Goal: Task Accomplishment & Management: Manage account settings

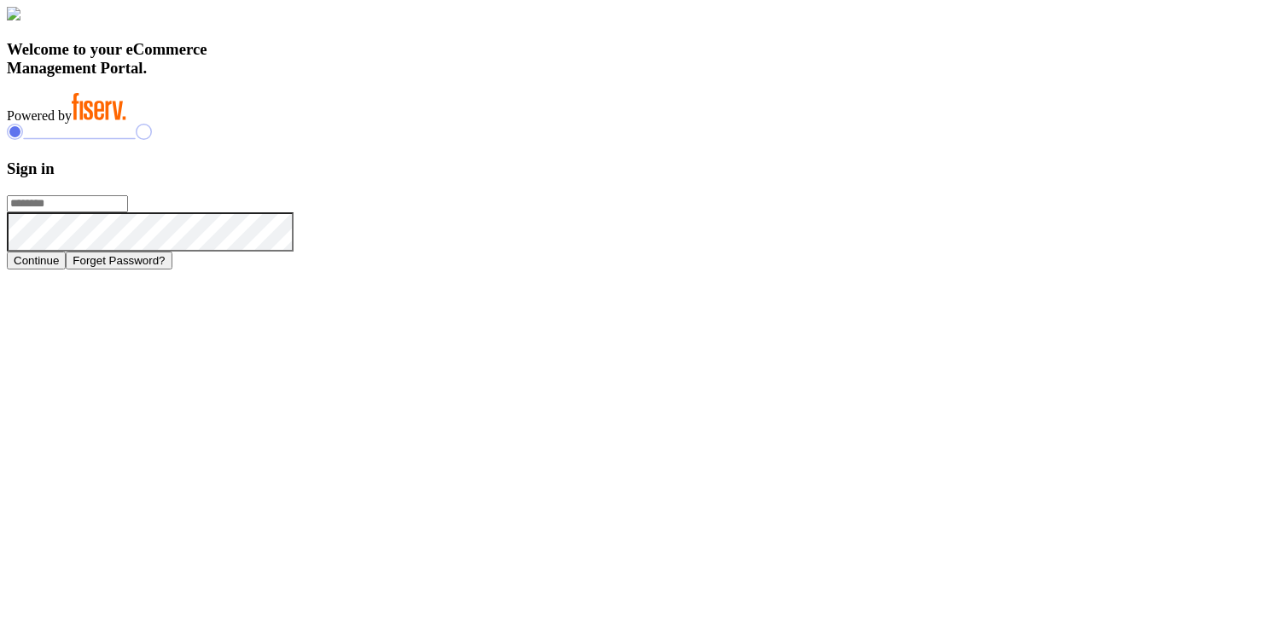
type input "**********"
click at [1063, 178] on h3 "Sign in" at bounding box center [637, 169] width 1261 height 19
click at [66, 270] on button "Continue" at bounding box center [36, 261] width 59 height 18
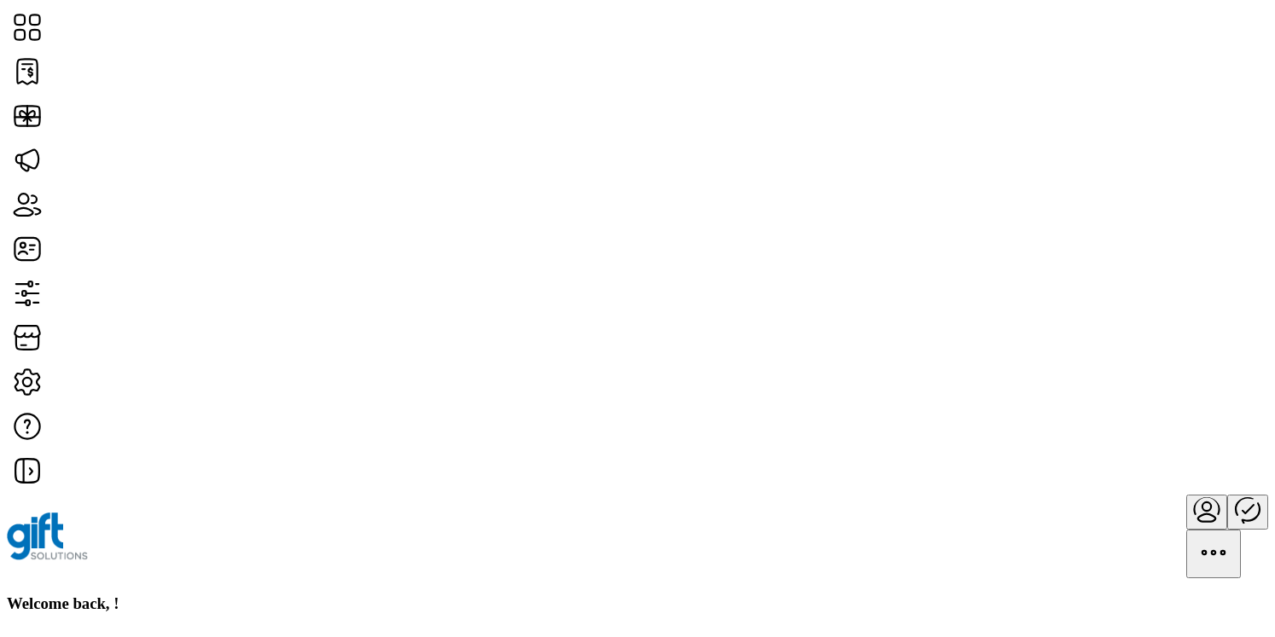
click at [902, 495] on div at bounding box center [637, 537] width 1261 height 84
click at [1227, 489] on icon "Publisher Panel" at bounding box center [1247, 509] width 41 height 41
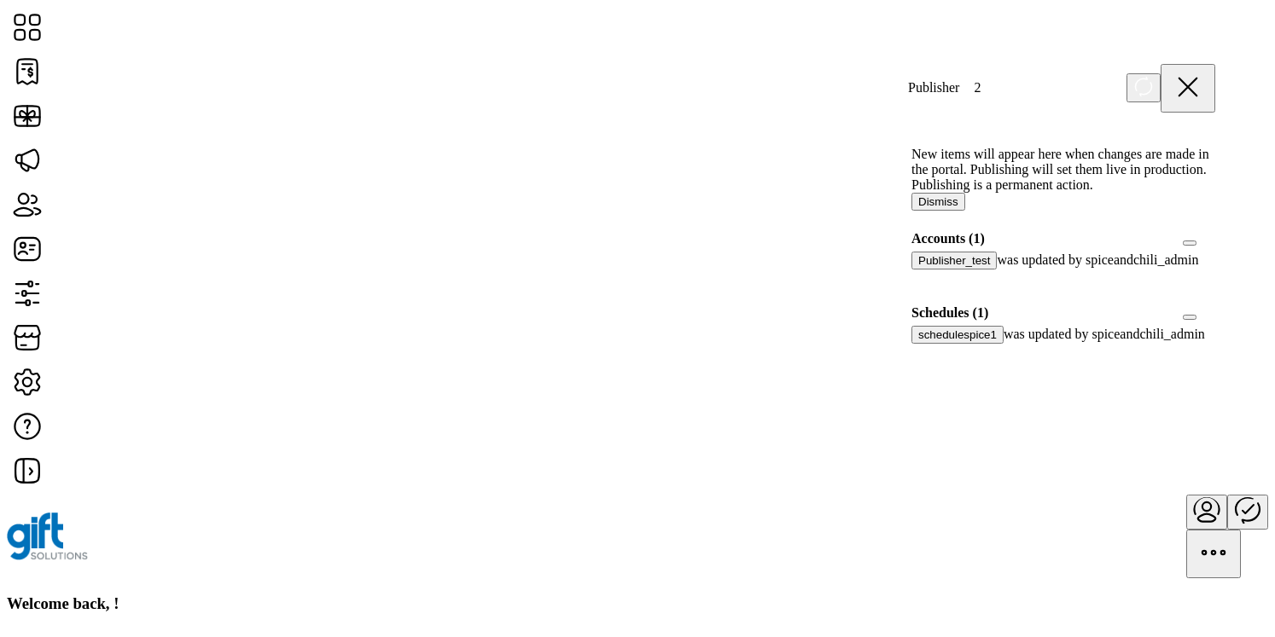
click at [1215, 321] on div at bounding box center [1215, 312] width 0 height 15
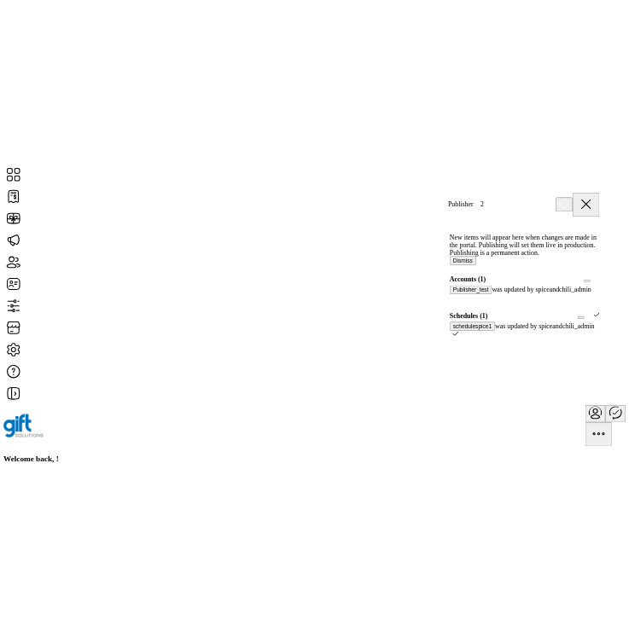
scroll to position [9, 5]
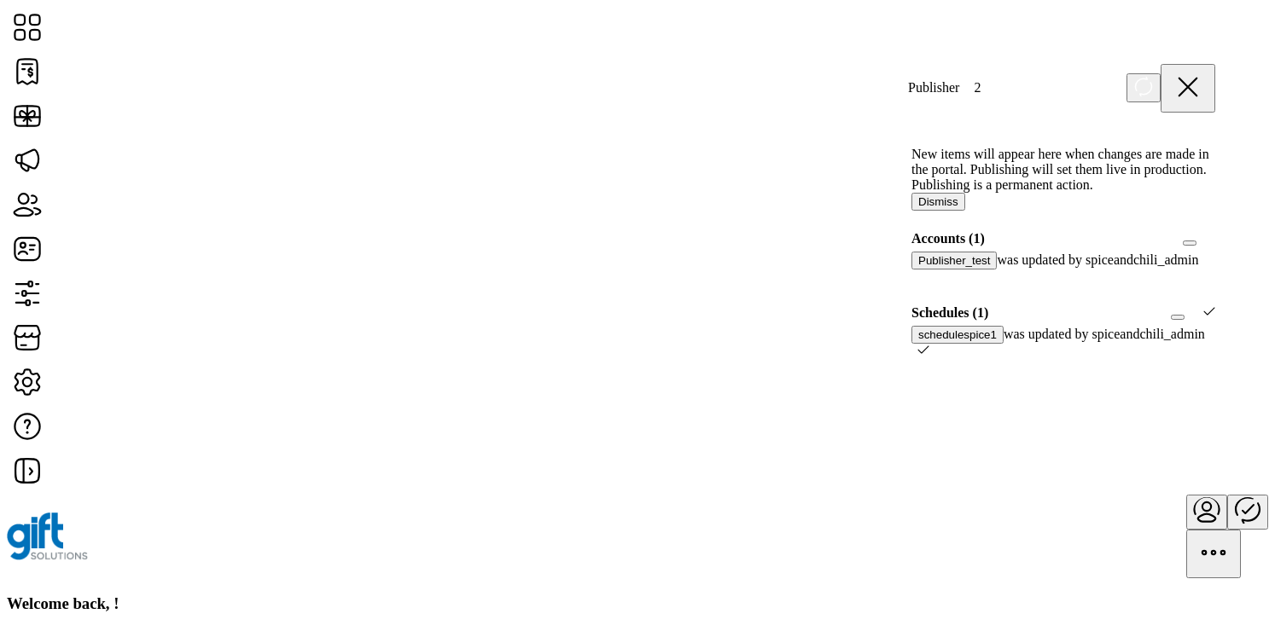
click at [1203, 317] on icon at bounding box center [1209, 311] width 12 height 12
click at [1155, 344] on div "schedulespice1 was updated by spiceandchili_admin" at bounding box center [1063, 335] width 304 height 18
click at [1189, 317] on span "Schedules (1)" at bounding box center [1189, 317] width 0 height 0
click at [1189, 243] on span "Accounts (1)" at bounding box center [1189, 243] width 0 height 0
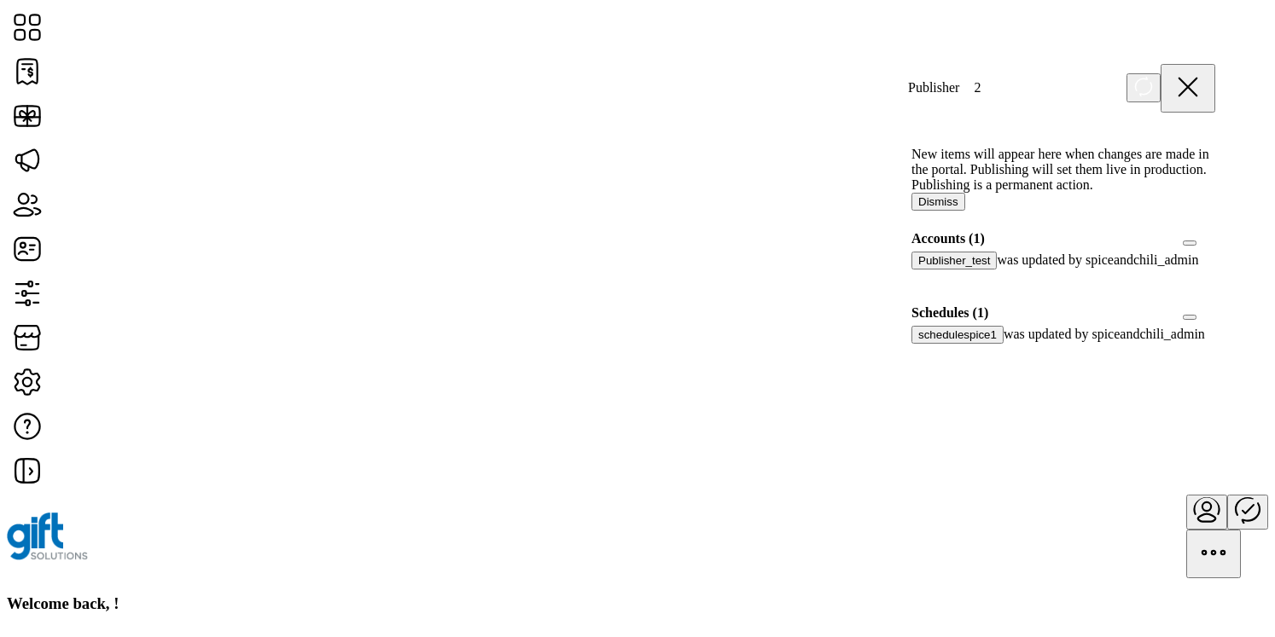
click at [1189, 243] on span "Accounts (1)" at bounding box center [1189, 243] width 0 height 0
click at [1189, 317] on span "Schedules (1)" at bounding box center [1189, 317] width 0 height 0
click at [991, 508] on div "New items will appear here when changes are made in the portal. Publishing will…" at bounding box center [1061, 430] width 341 height 618
click at [1200, 85] on icon at bounding box center [1187, 87] width 41 height 41
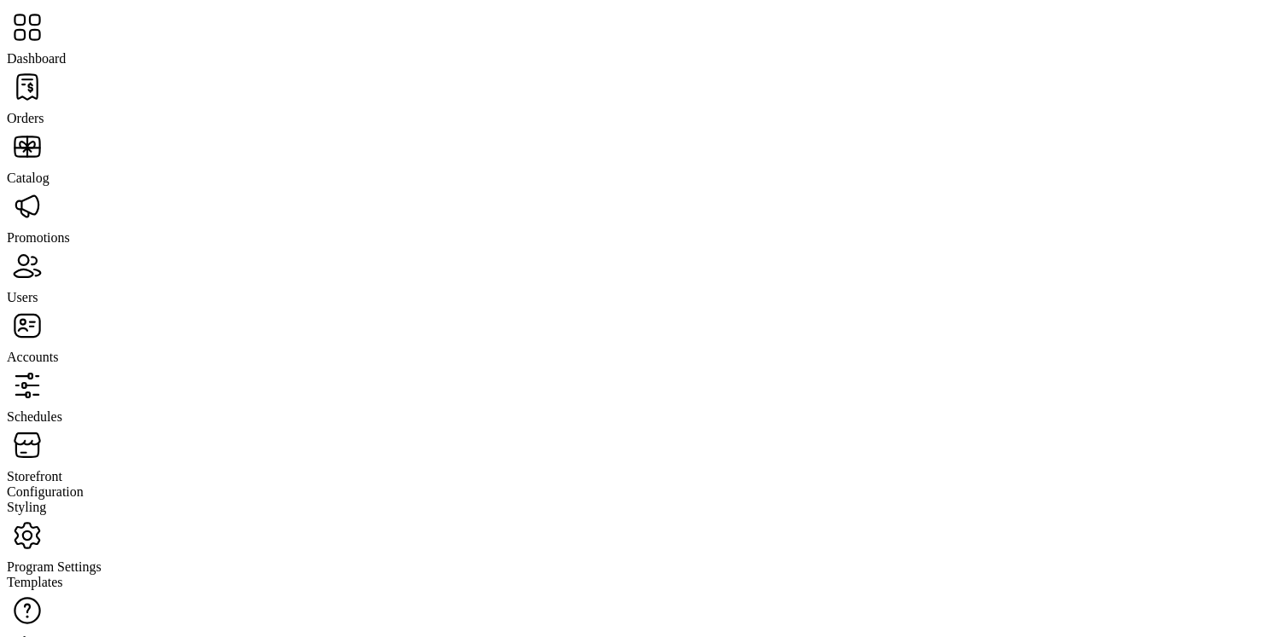
click at [44, 111] on span "Orders" at bounding box center [26, 118] width 38 height 15
click at [58, 350] on span "Accounts" at bounding box center [32, 357] width 51 height 15
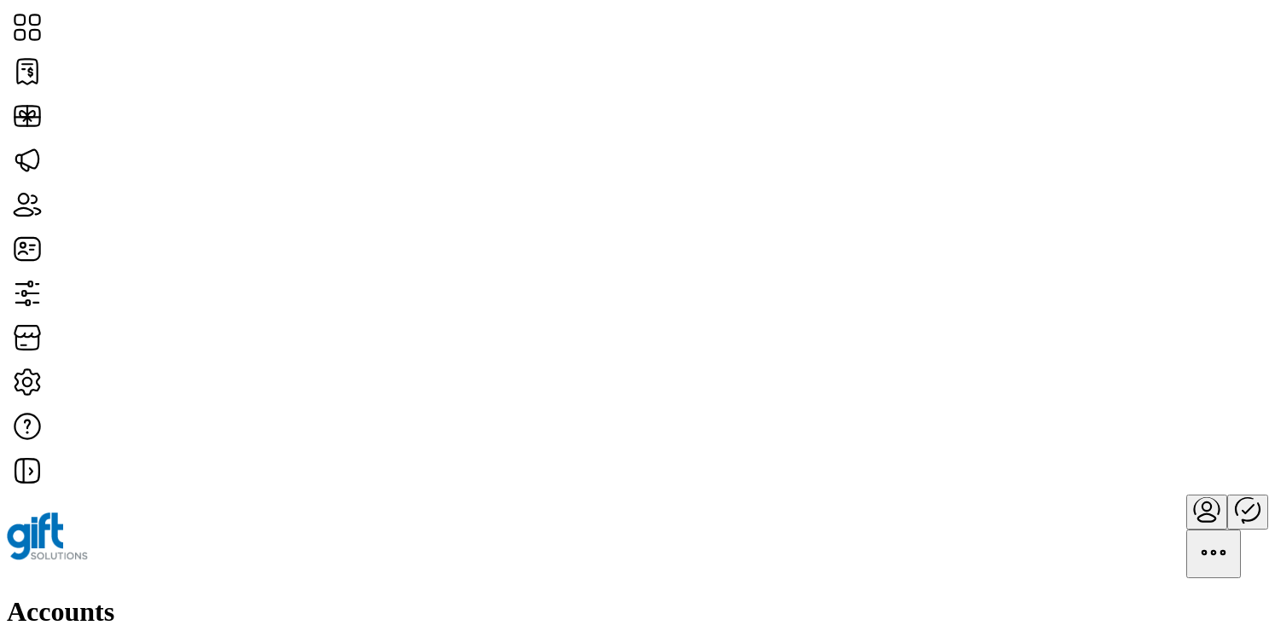
click at [258, 596] on h1 "Accounts" at bounding box center [637, 612] width 1261 height 32
click at [264, 596] on h1 "Accounts" at bounding box center [637, 612] width 1261 height 32
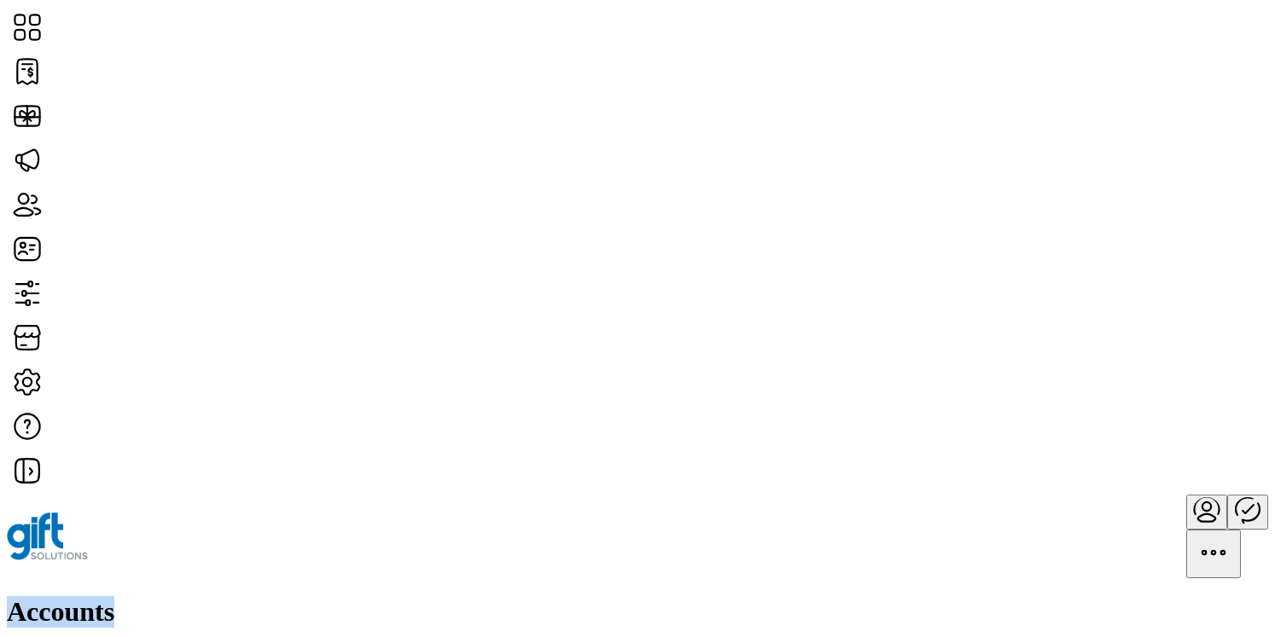
click at [264, 596] on h1 "Accounts" at bounding box center [637, 612] width 1261 height 32
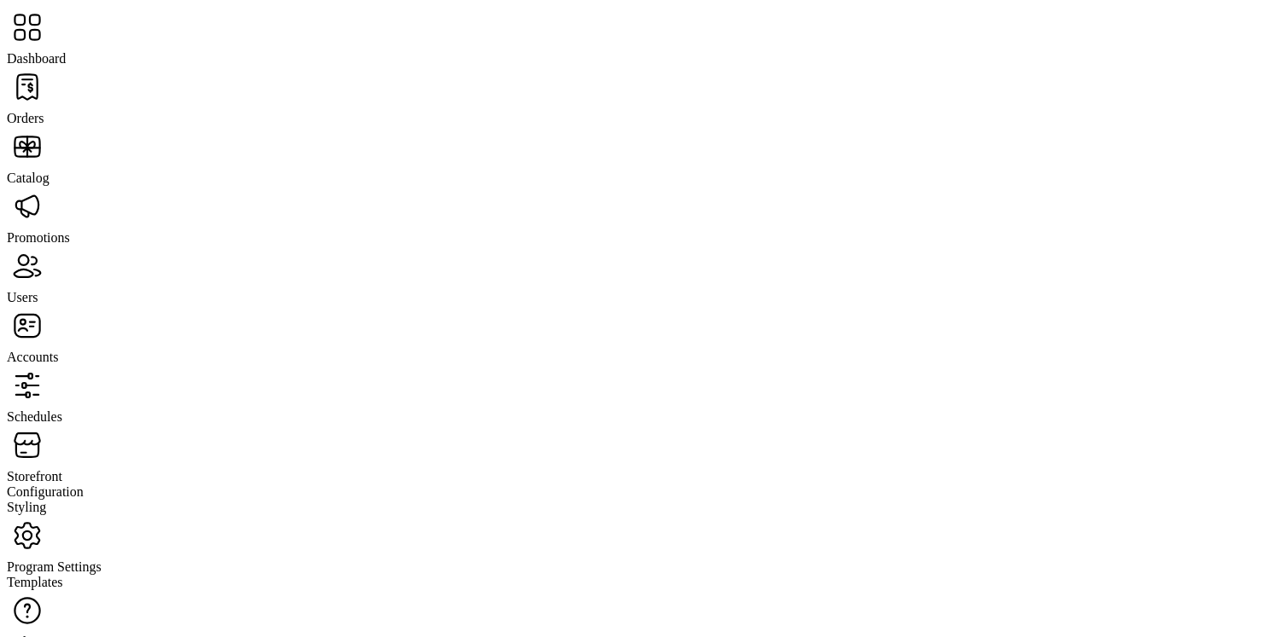
click at [62, 469] on span "Storefront" at bounding box center [34, 476] width 55 height 15
click at [84, 485] on span "Configuration" at bounding box center [45, 492] width 77 height 15
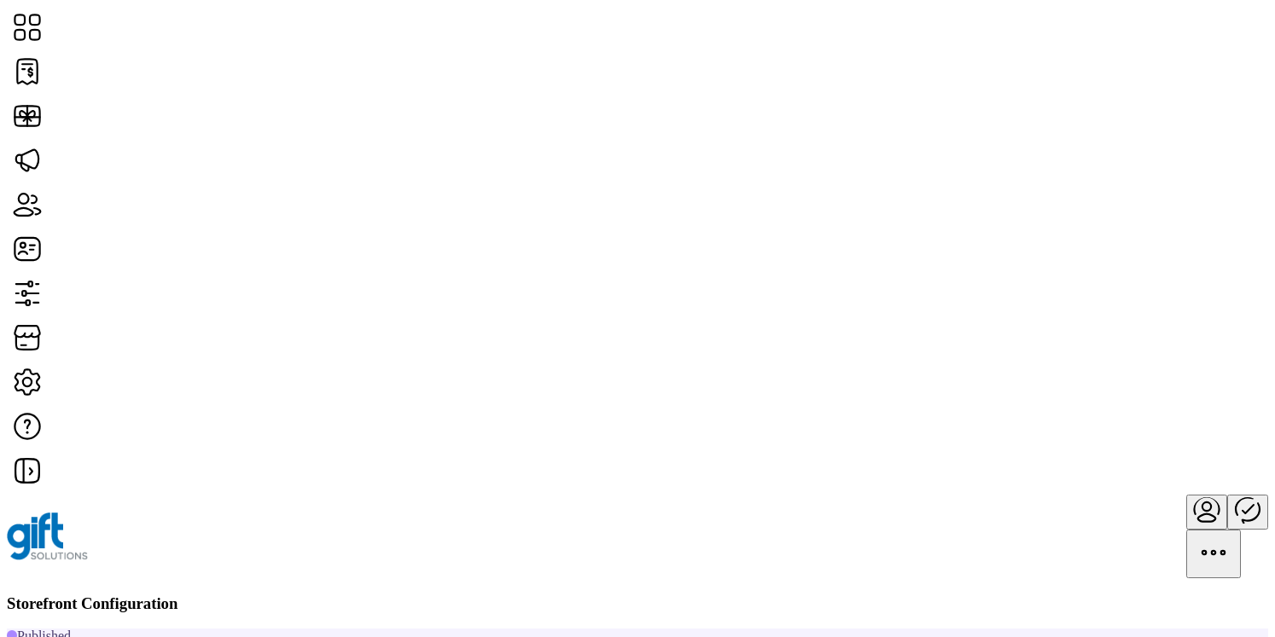
click at [316, 595] on h3 "Storefront Configuration" at bounding box center [637, 604] width 1261 height 19
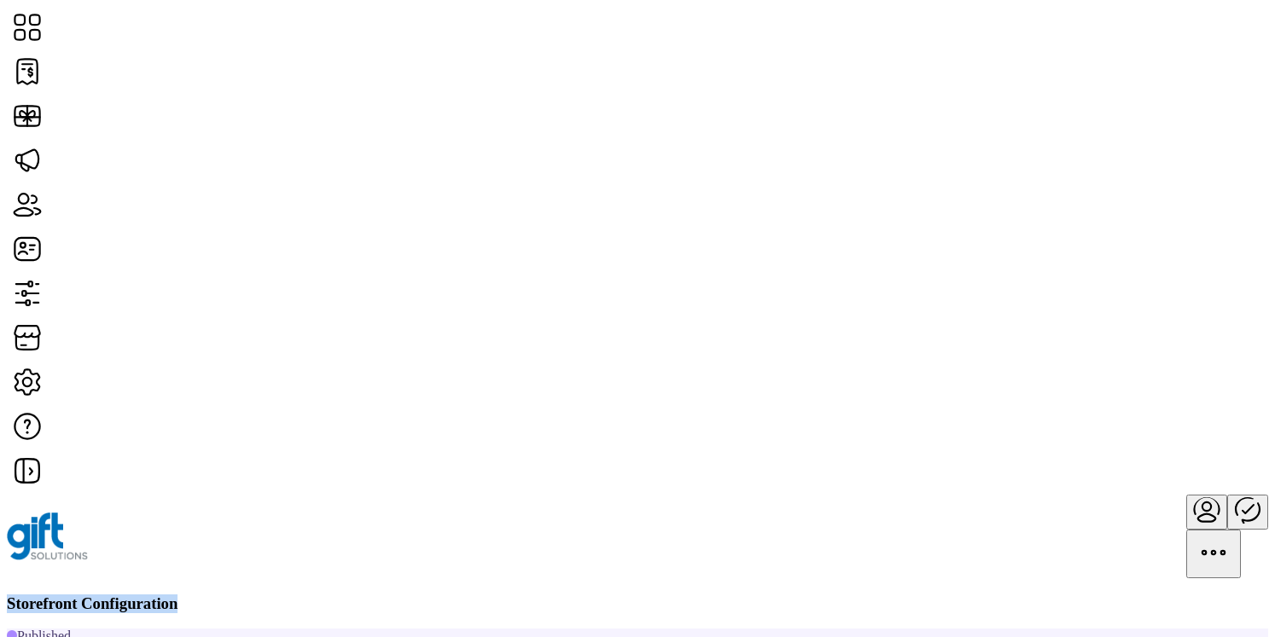
click at [316, 595] on h3 "Storefront Configuration" at bounding box center [637, 604] width 1261 height 19
click at [382, 595] on div "Storefront Configuration" at bounding box center [637, 604] width 1261 height 19
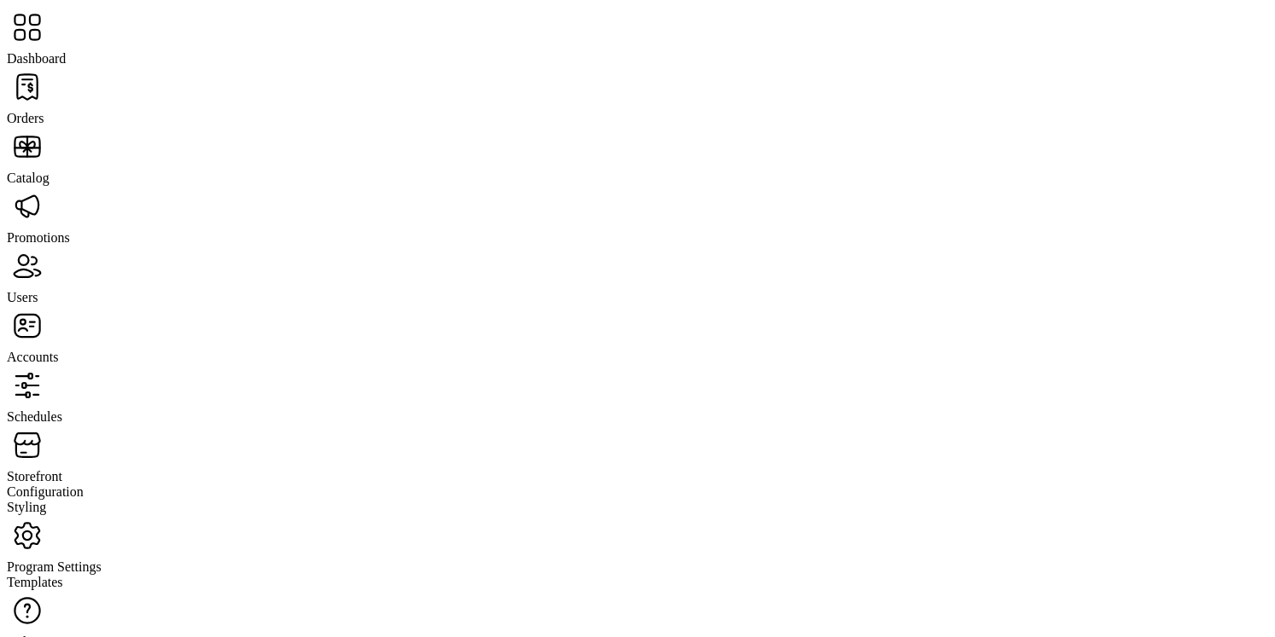
click at [44, 111] on span "Orders" at bounding box center [26, 118] width 38 height 15
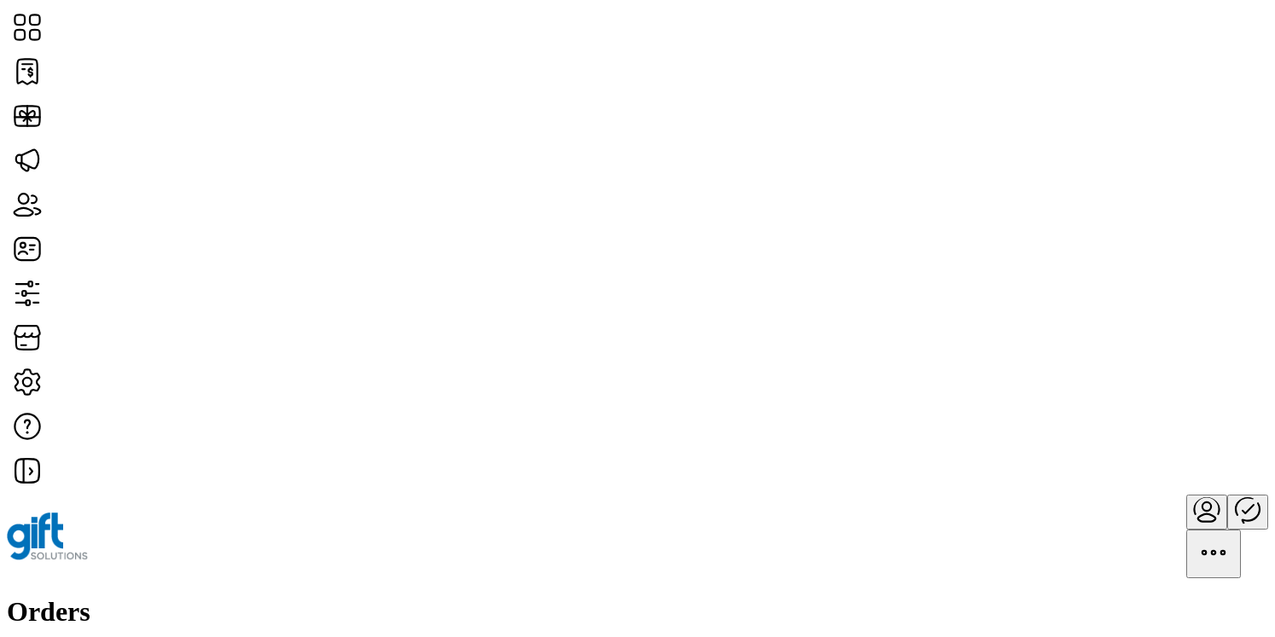
click at [1193, 497] on icon "menu" at bounding box center [1205, 505] width 25 height 17
click at [1164, 91] on span "Sign Out" at bounding box center [1168, 85] width 49 height 14
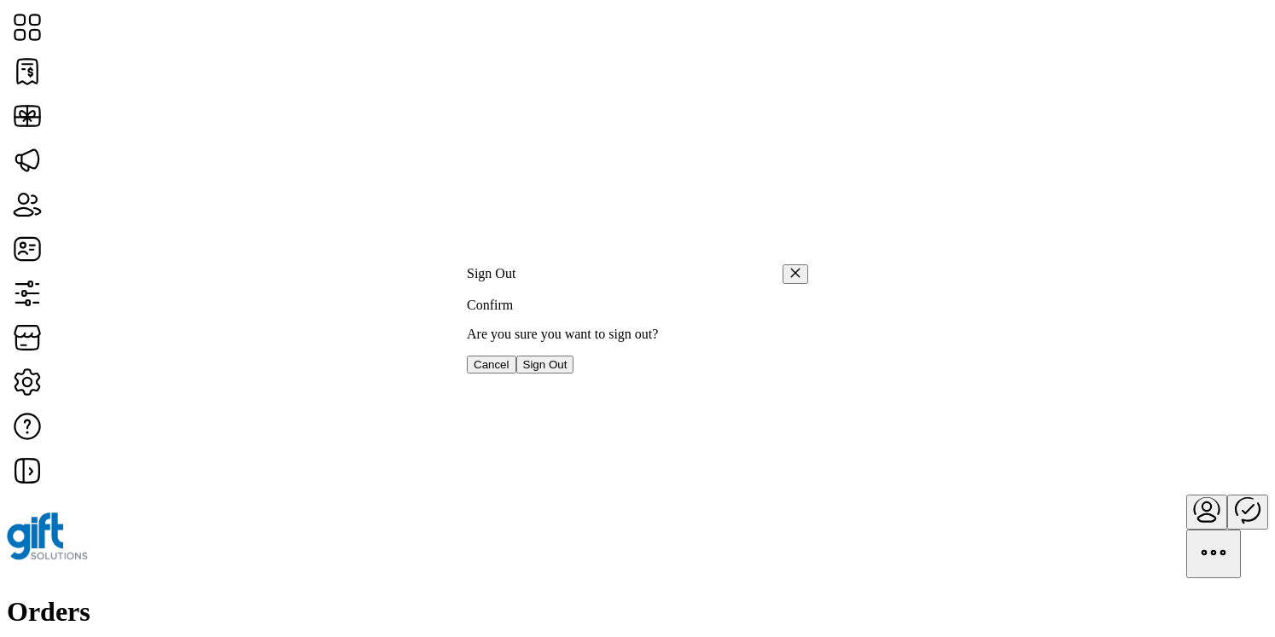
click at [574, 374] on button "Sign Out" at bounding box center [545, 365] width 58 height 18
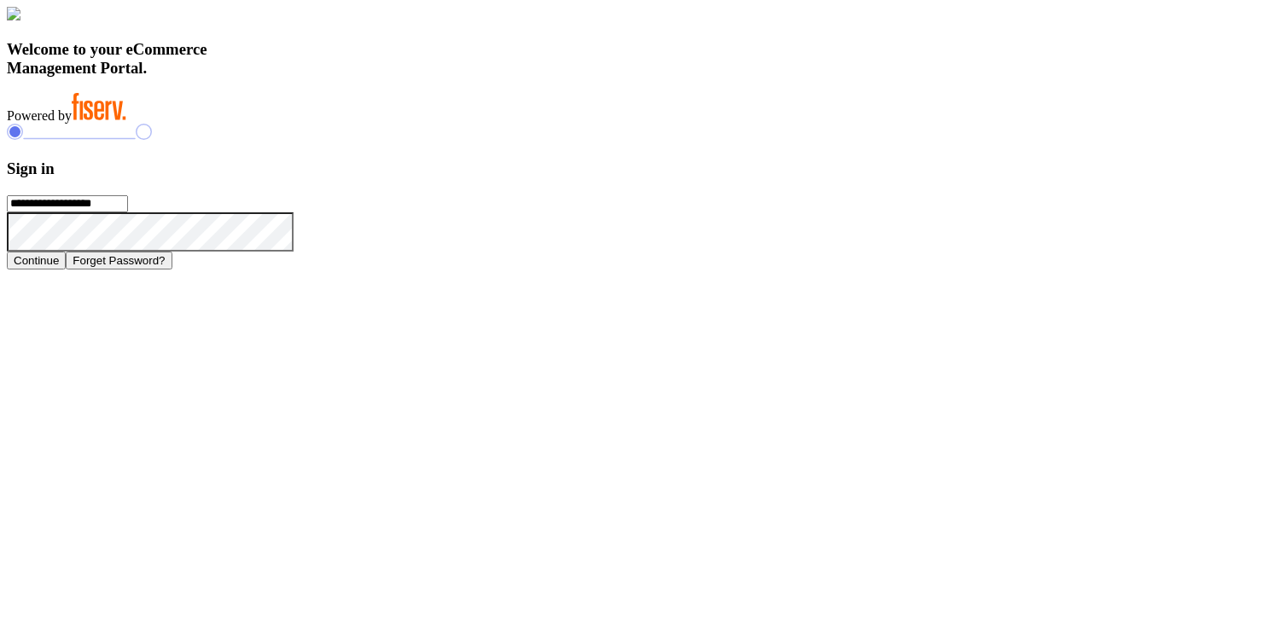
click at [128, 212] on input "**********" at bounding box center [67, 203] width 121 height 17
type input "**********"
click at [66, 270] on button "Continue" at bounding box center [36, 261] width 59 height 18
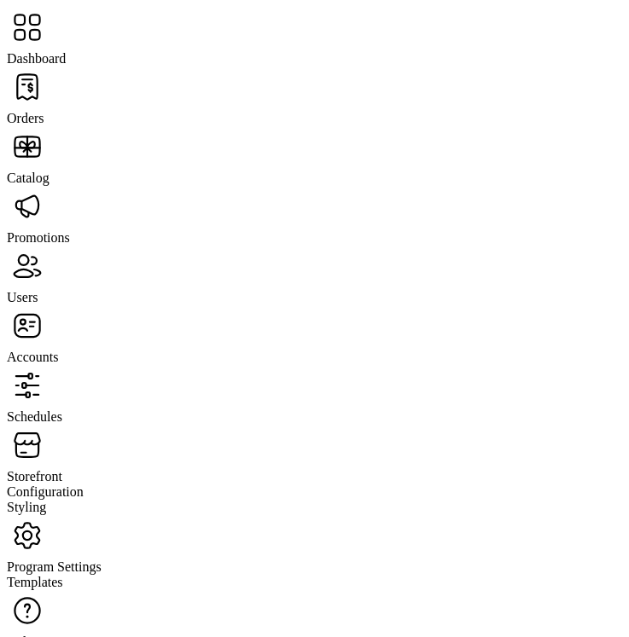
click at [49, 171] on span "Catalog" at bounding box center [28, 178] width 43 height 15
click at [44, 111] on span "Orders" at bounding box center [26, 118] width 38 height 15
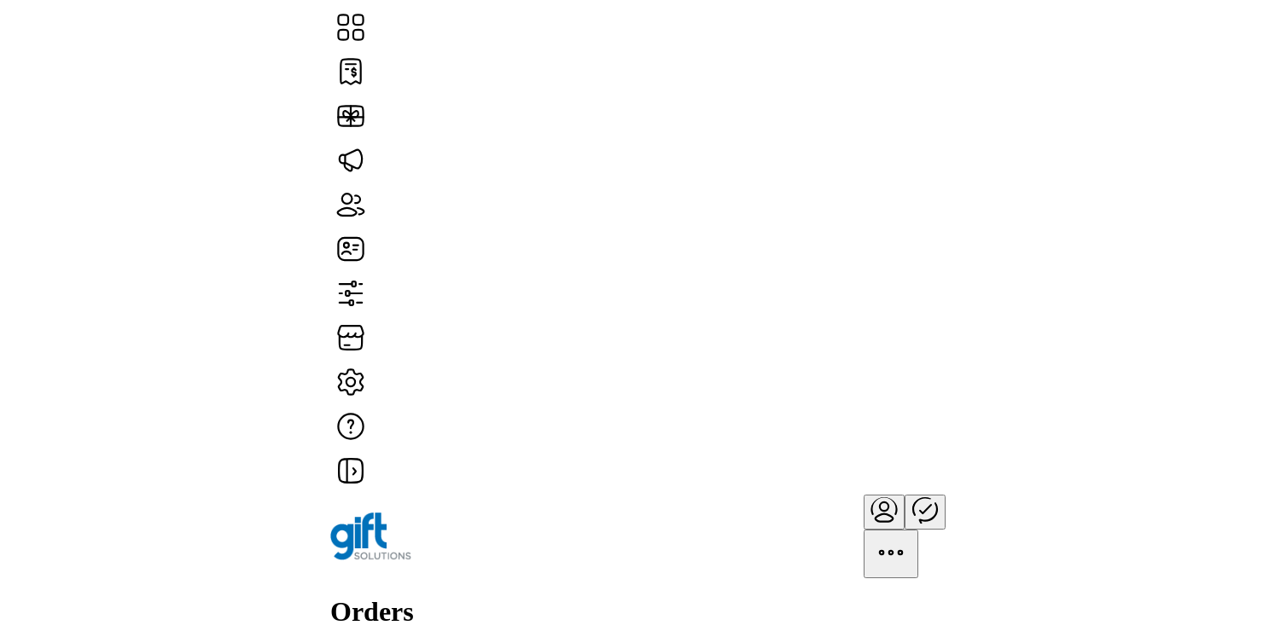
scroll to position [486, 782]
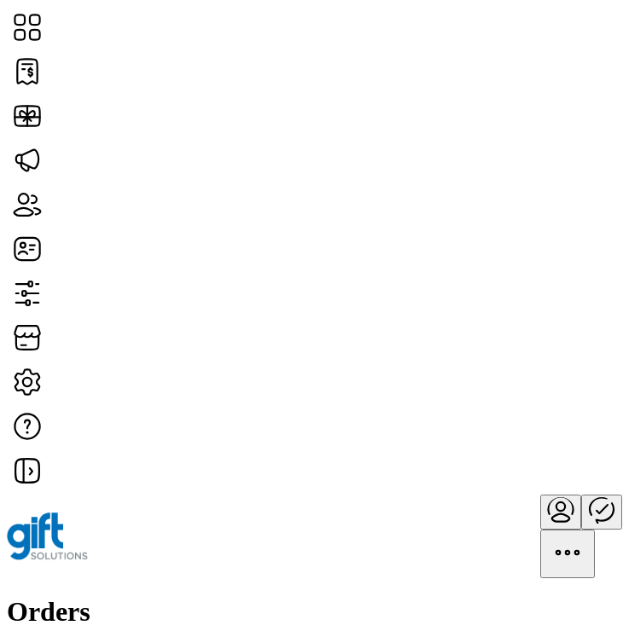
drag, startPoint x: 363, startPoint y: 497, endPoint x: 491, endPoint y: 497, distance: 127.1
copy div "Virtual and Physical"
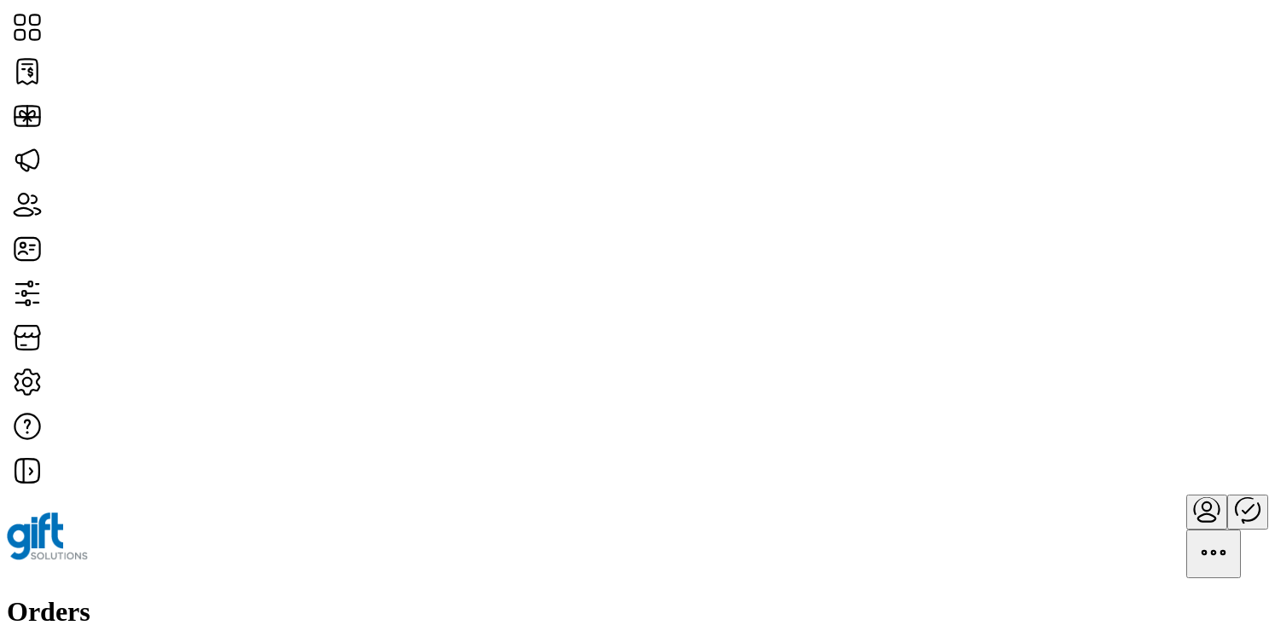
scroll to position [486, 345]
click at [746, 596] on div "Orders Filter Focused All Orders" at bounding box center [637, 647] width 1261 height 102
click at [464, 596] on div "Orders Filter Focused All Orders" at bounding box center [637, 647] width 1261 height 102
click at [491, 596] on div "Orders Filter Focused All Orders" at bounding box center [637, 647] width 1261 height 102
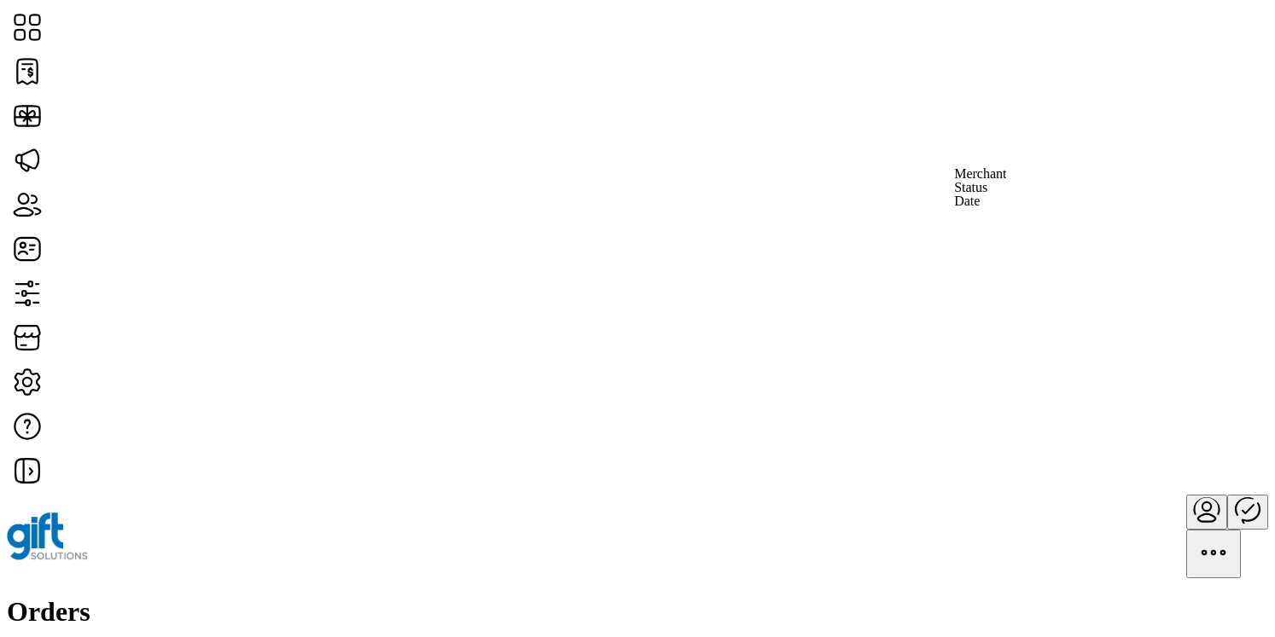
click at [743, 596] on div "Orders Filter Focused All Orders" at bounding box center [637, 647] width 1261 height 102
click at [709, 596] on div "Orders Filter Focused All Orders" at bounding box center [637, 647] width 1261 height 102
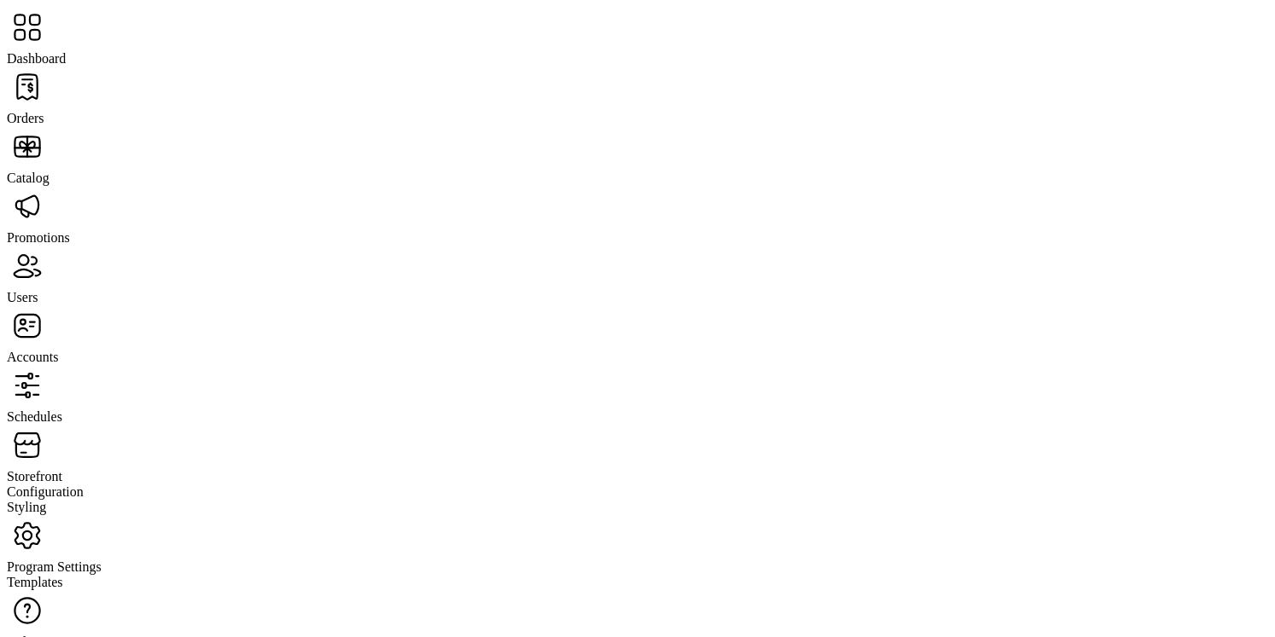
click at [38, 290] on span "Users" at bounding box center [22, 297] width 31 height 15
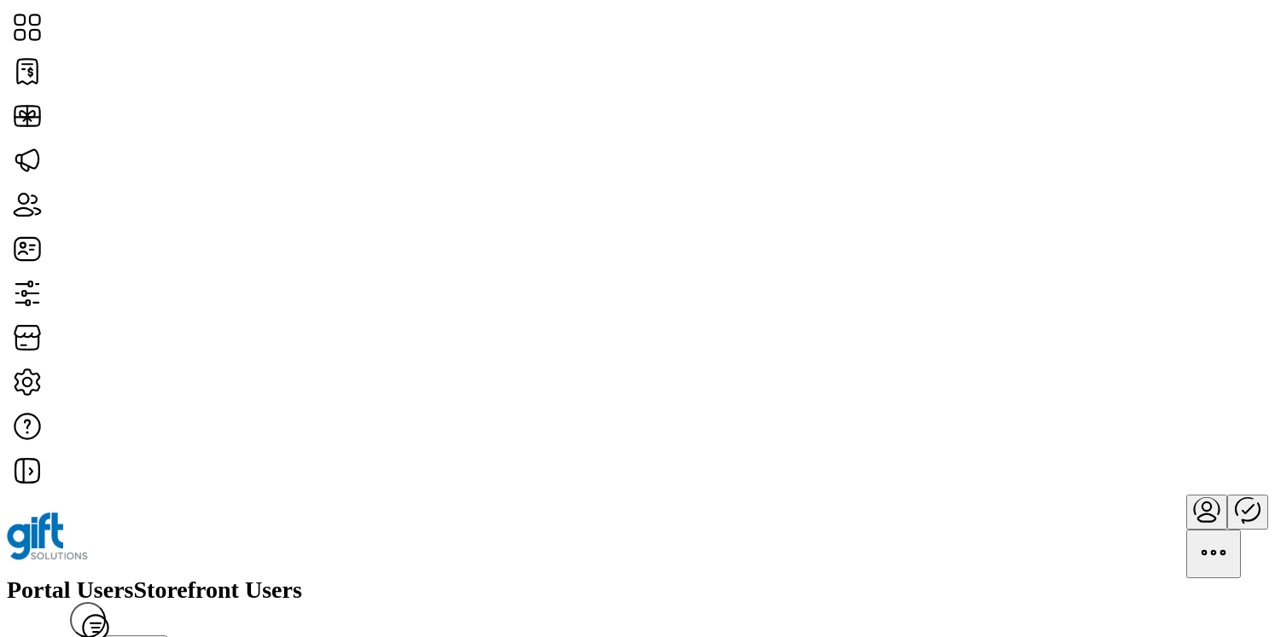
click at [794, 578] on div "Portal Users Storefront Users Filter Add User" at bounding box center [637, 621] width 1261 height 86
click at [1164, 321] on link "Edit Details" at bounding box center [1120, 321] width 86 height 14
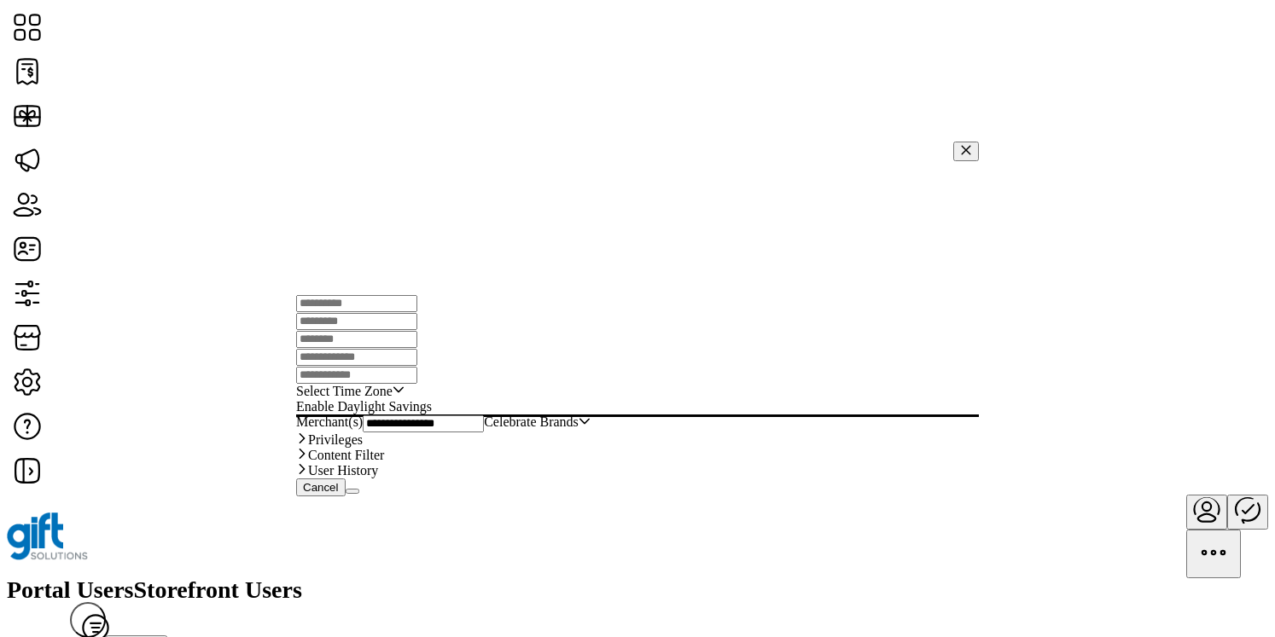
type input "*****"
type input "***"
type input "**********"
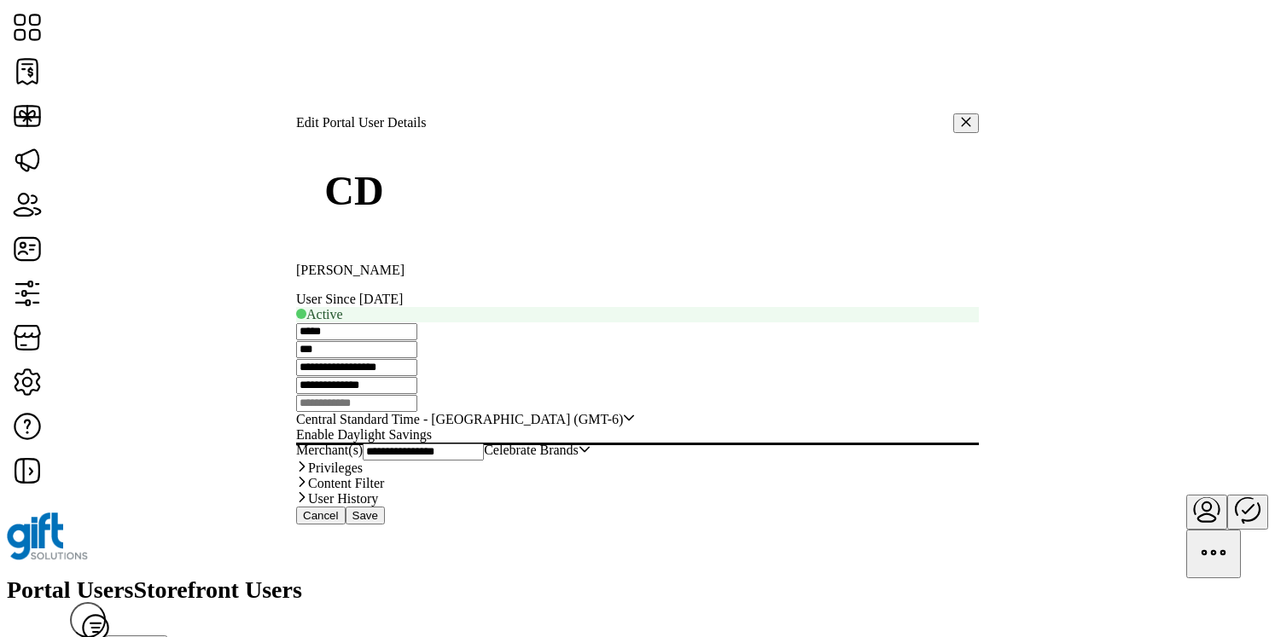
click at [417, 359] on input "**********" at bounding box center [356, 367] width 121 height 17
click at [378, 522] on span "Save" at bounding box center [365, 515] width 26 height 13
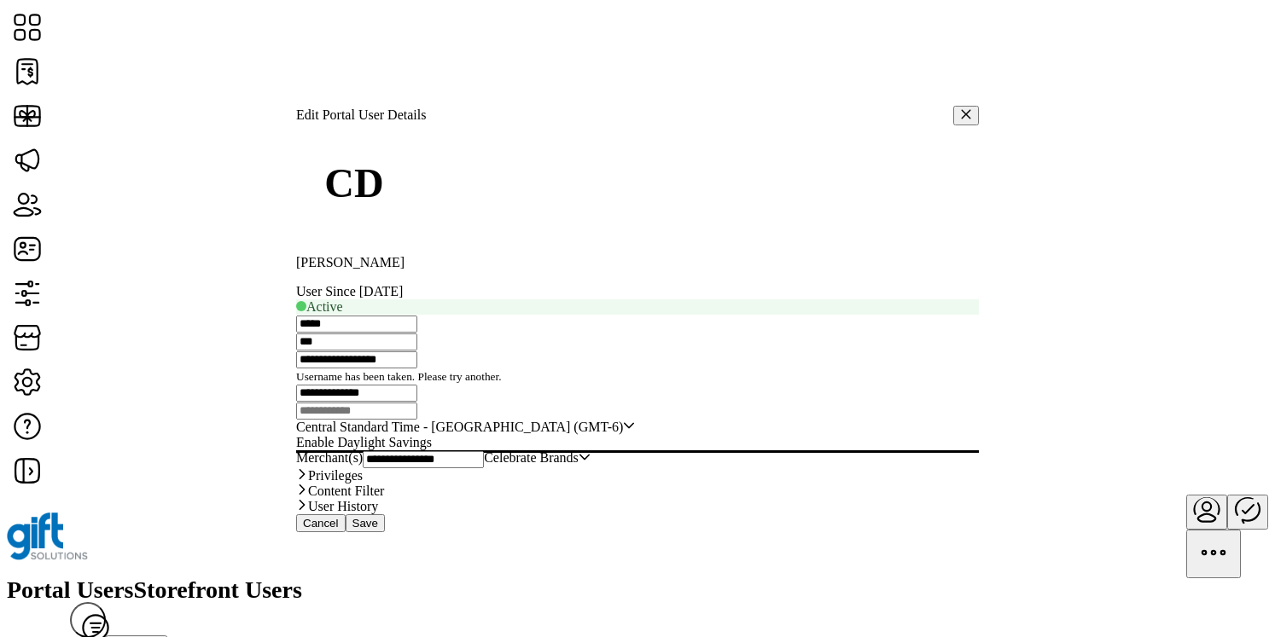
click at [960, 108] on icon "button" at bounding box center [966, 114] width 12 height 12
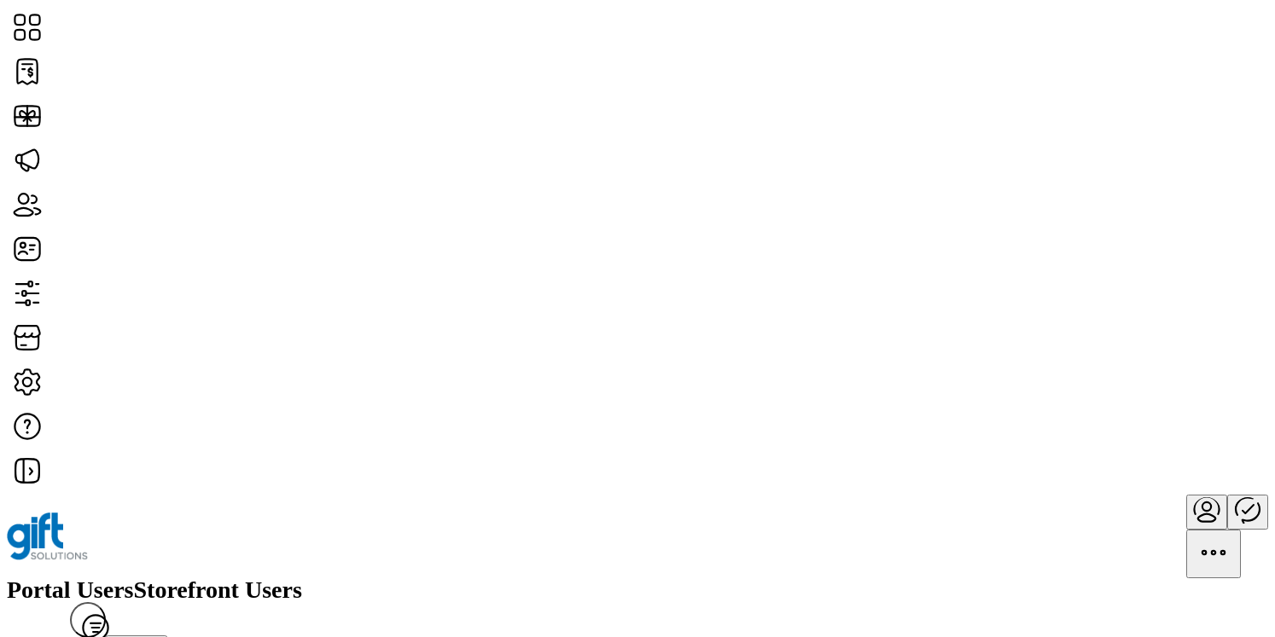
click at [824, 578] on div "Portal Users Storefront Users Filter Add User" at bounding box center [637, 621] width 1261 height 86
click at [1227, 489] on icon "Publisher Panel" at bounding box center [1247, 509] width 41 height 41
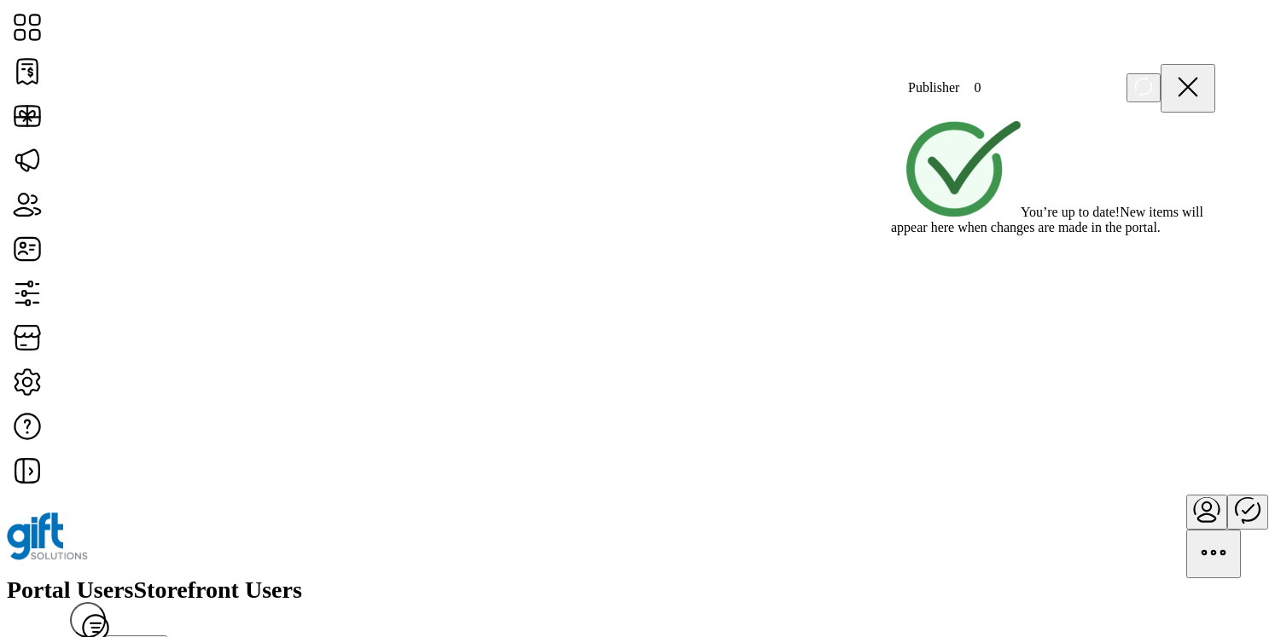
click at [1197, 84] on icon at bounding box center [1187, 87] width 41 height 41
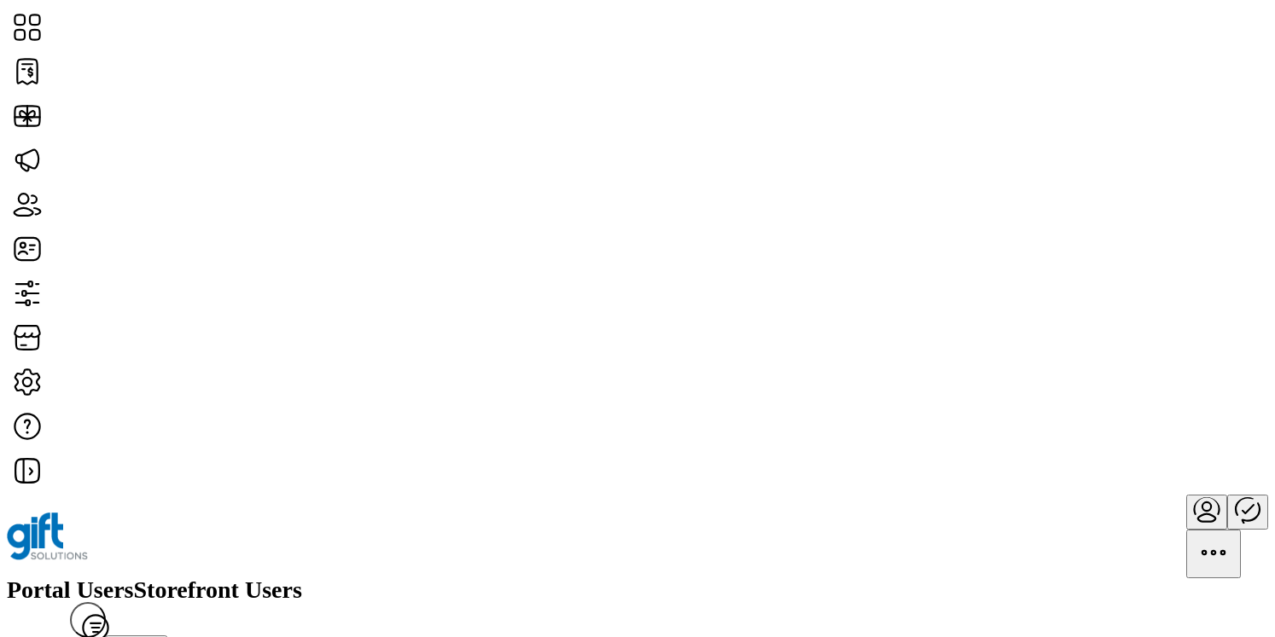
click at [1186, 489] on icon "menu" at bounding box center [1206, 509] width 41 height 41
click at [1147, 91] on span "Sign Out" at bounding box center [1168, 85] width 49 height 14
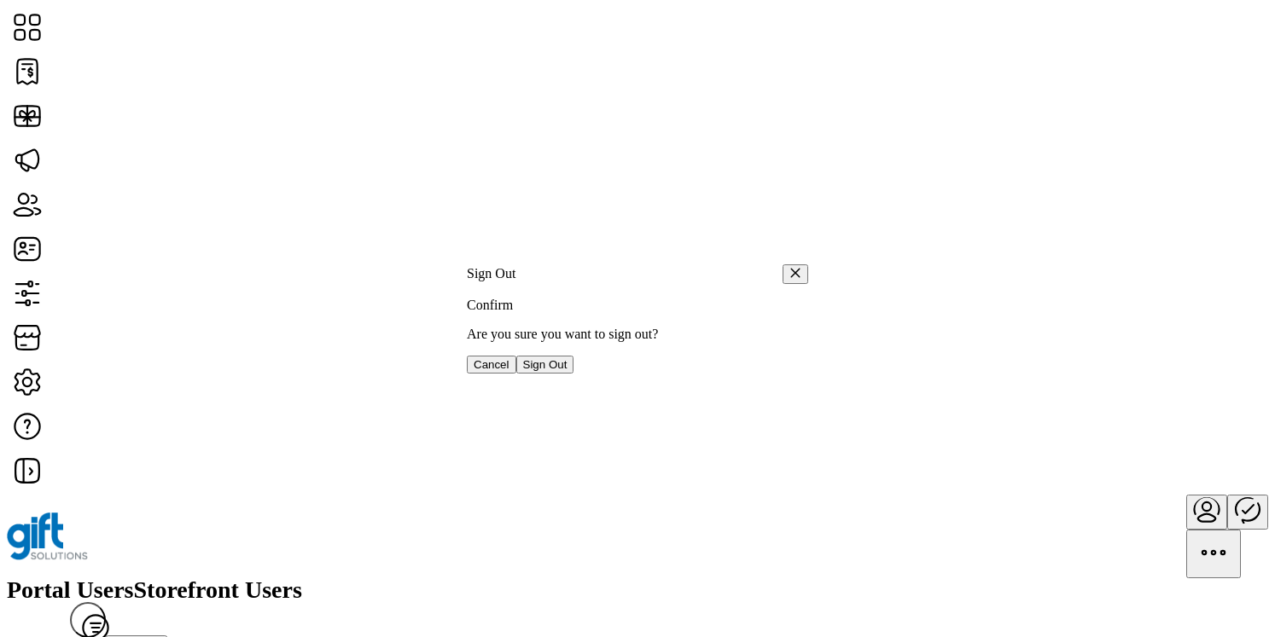
click at [567, 371] on span "Sign Out" at bounding box center [545, 364] width 44 height 13
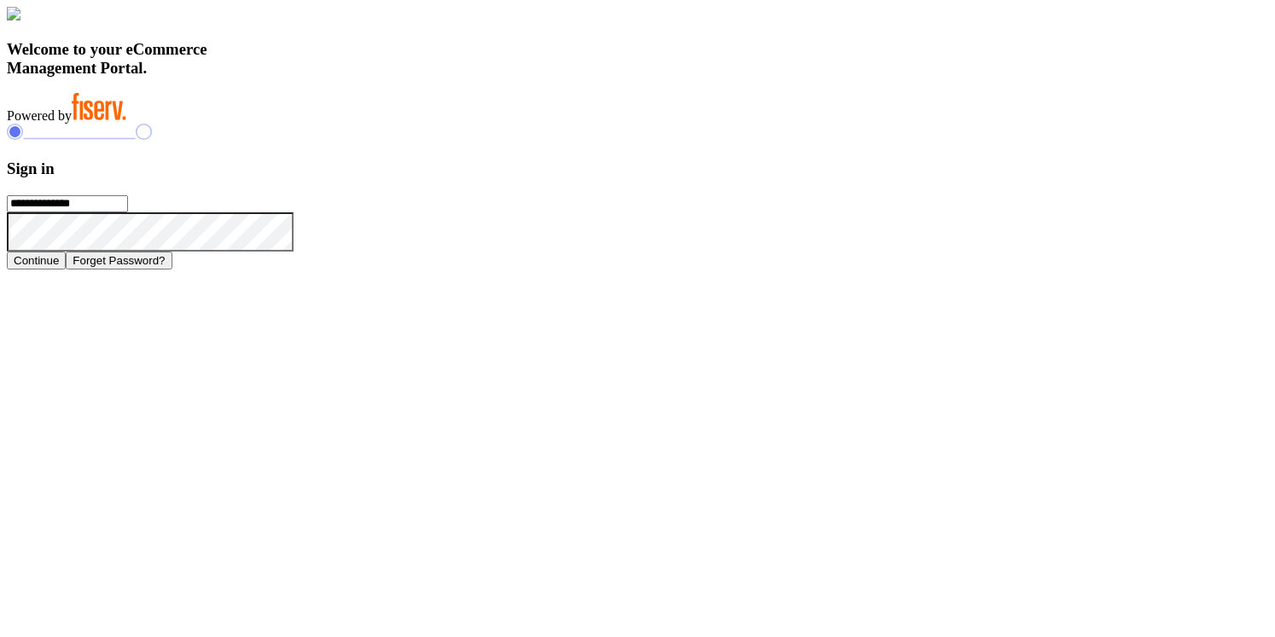
click at [128, 212] on input "**********" at bounding box center [67, 203] width 121 height 17
type input "**********"
click at [66, 270] on button "Continue" at bounding box center [36, 261] width 59 height 18
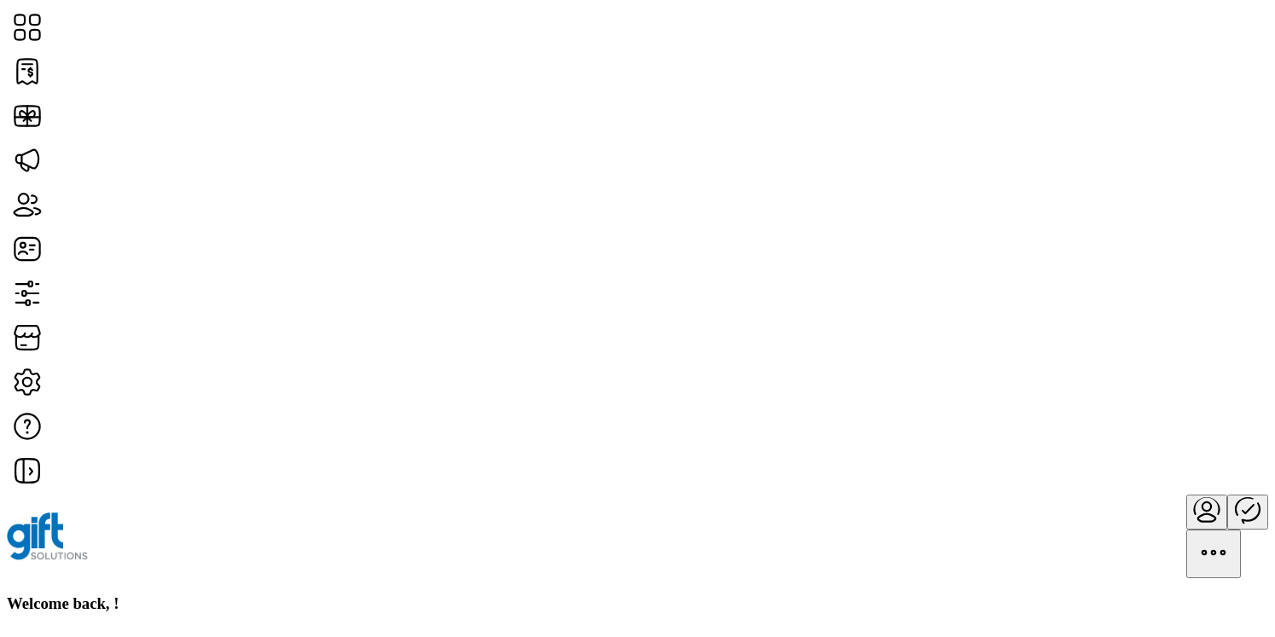
click at [1186, 495] on div at bounding box center [1227, 537] width 82 height 84
click at [1227, 489] on icon "Publisher Panel" at bounding box center [1247, 509] width 41 height 41
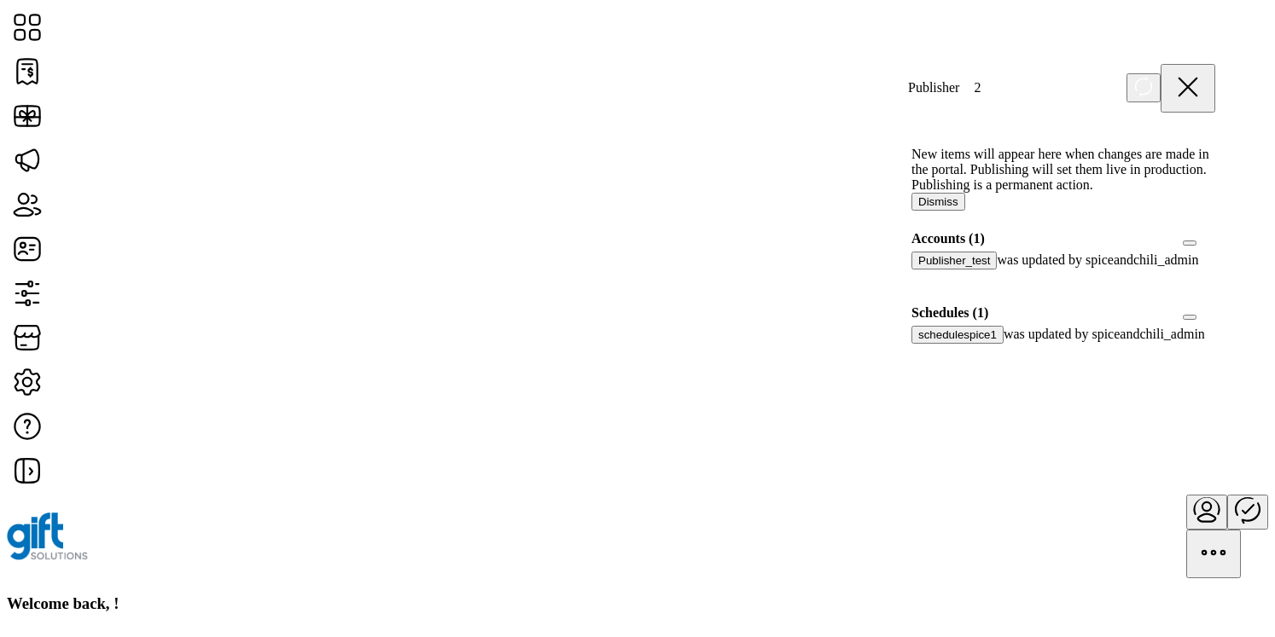
click at [917, 285] on div at bounding box center [917, 277] width 0 height 15
click at [929, 282] on icon at bounding box center [923, 276] width 12 height 12
click at [1203, 87] on icon at bounding box center [1187, 87] width 41 height 41
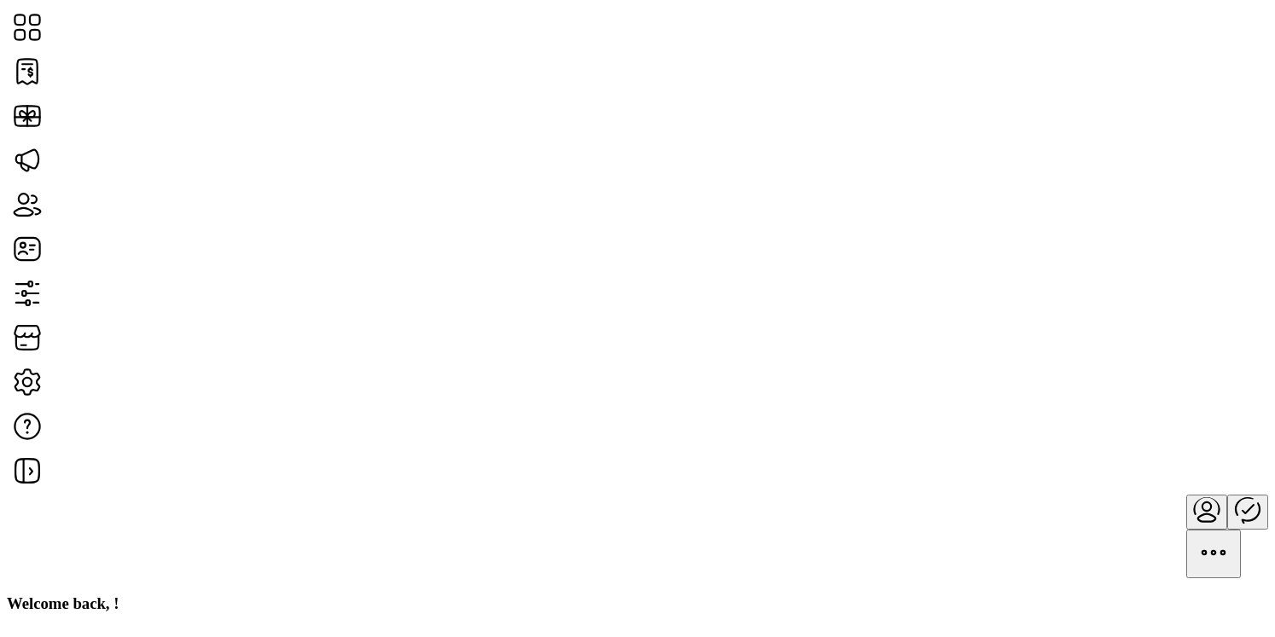
click at [872, 595] on div "Welcome back, !" at bounding box center [637, 604] width 1261 height 19
click at [239, 595] on h3 "Welcome back, !" at bounding box center [637, 604] width 1261 height 19
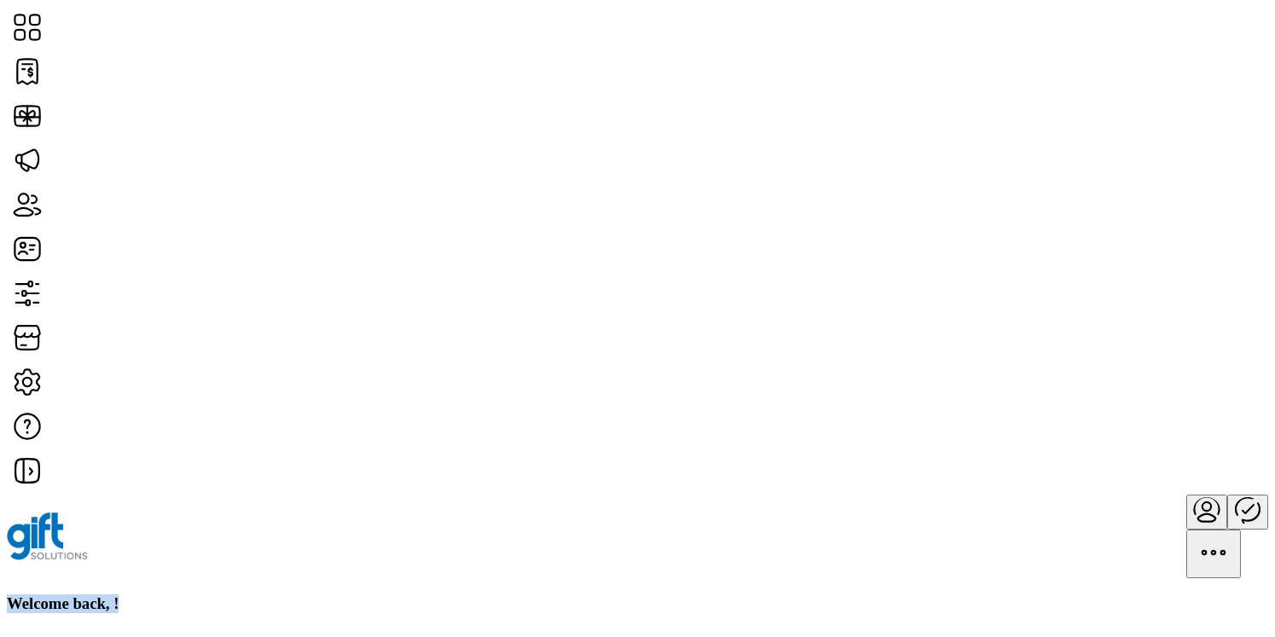
click at [239, 595] on h3 "Welcome back, !" at bounding box center [637, 604] width 1261 height 19
click at [549, 595] on div "Welcome back, !" at bounding box center [637, 604] width 1261 height 19
click at [195, 595] on h3 "Welcome back, !" at bounding box center [637, 604] width 1261 height 19
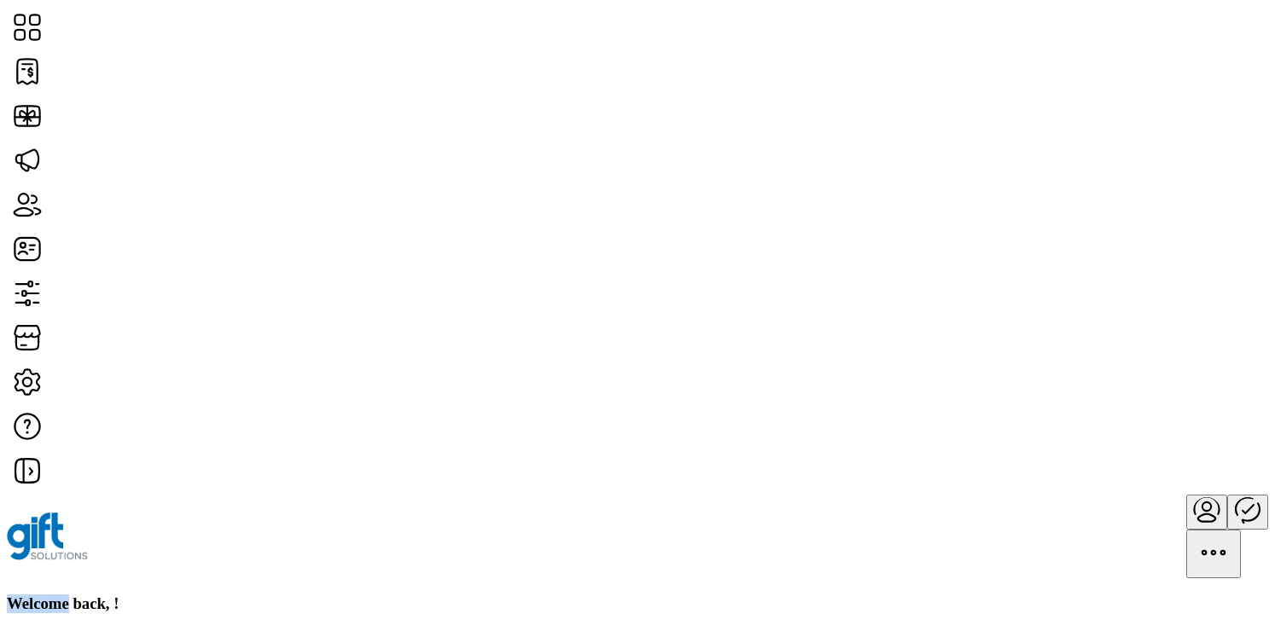
click at [195, 595] on h3 "Welcome back, !" at bounding box center [637, 604] width 1261 height 19
click at [522, 595] on div "Welcome back, !" at bounding box center [637, 604] width 1261 height 19
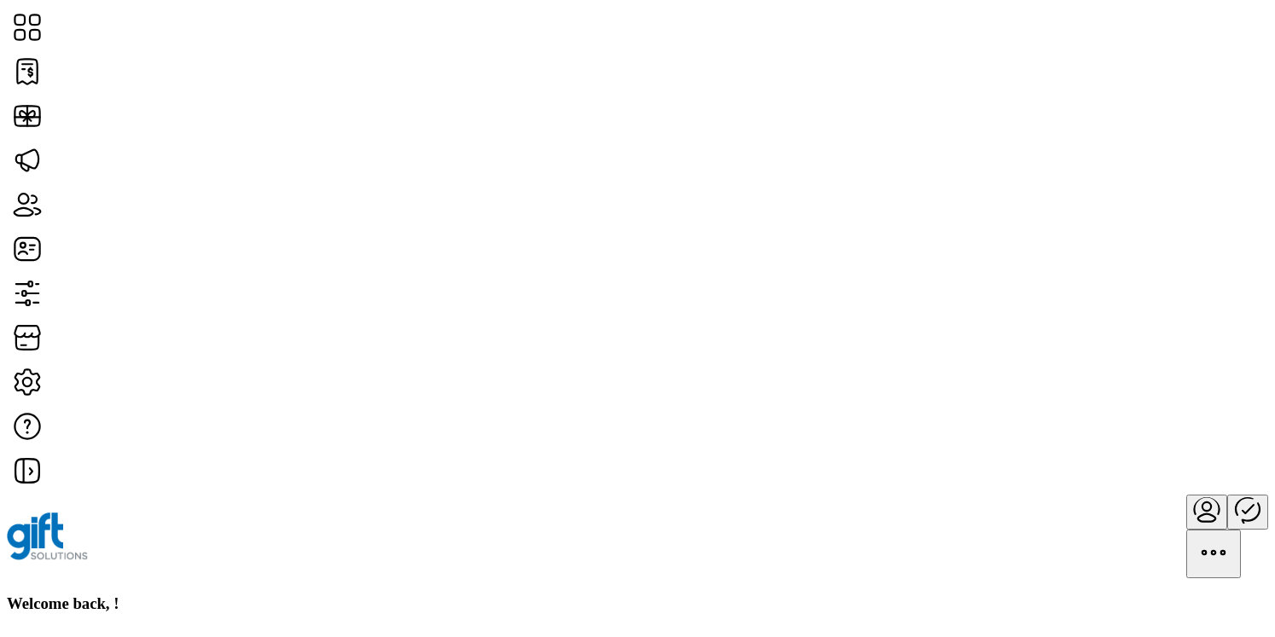
scroll to position [154, 0]
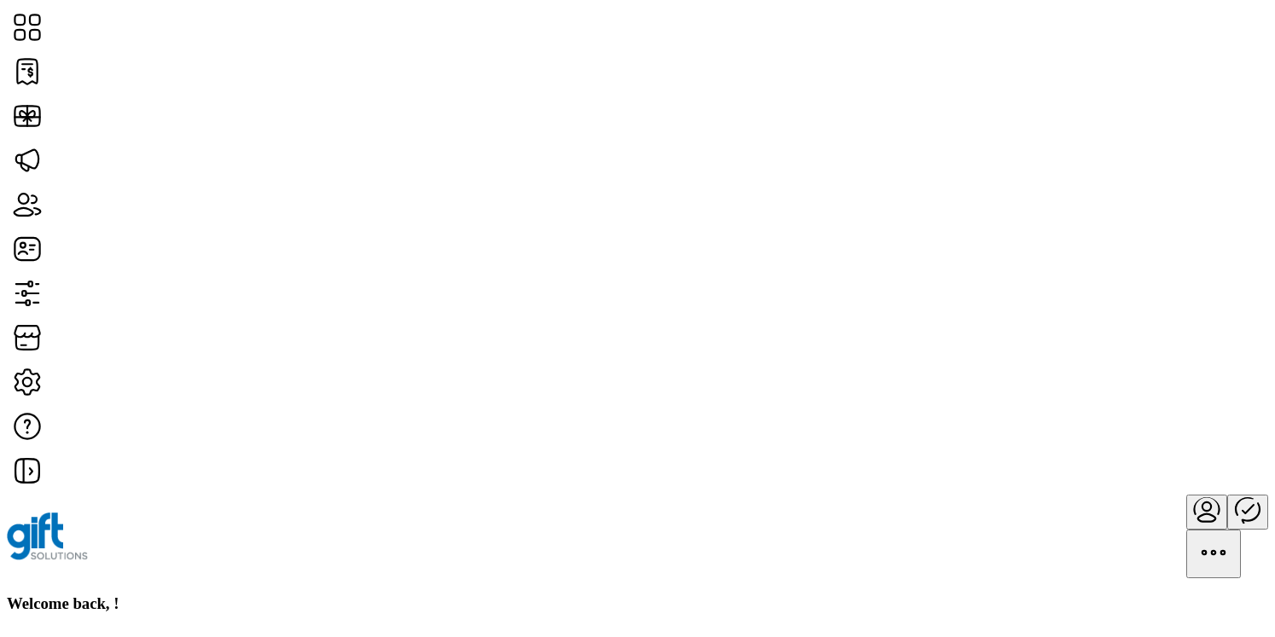
click at [301, 595] on h3 "Welcome back, !" at bounding box center [637, 604] width 1261 height 19
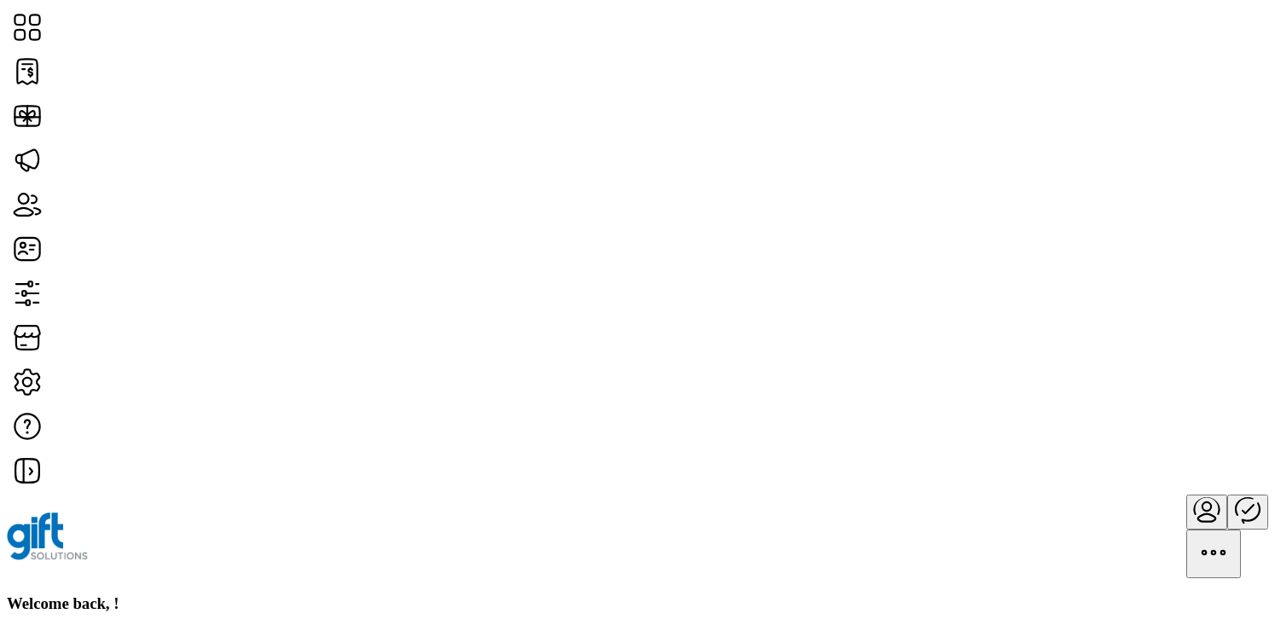
click at [371, 595] on div "Welcome back, !" at bounding box center [637, 604] width 1261 height 19
click at [293, 595] on h3 "Welcome back, !" at bounding box center [637, 604] width 1261 height 19
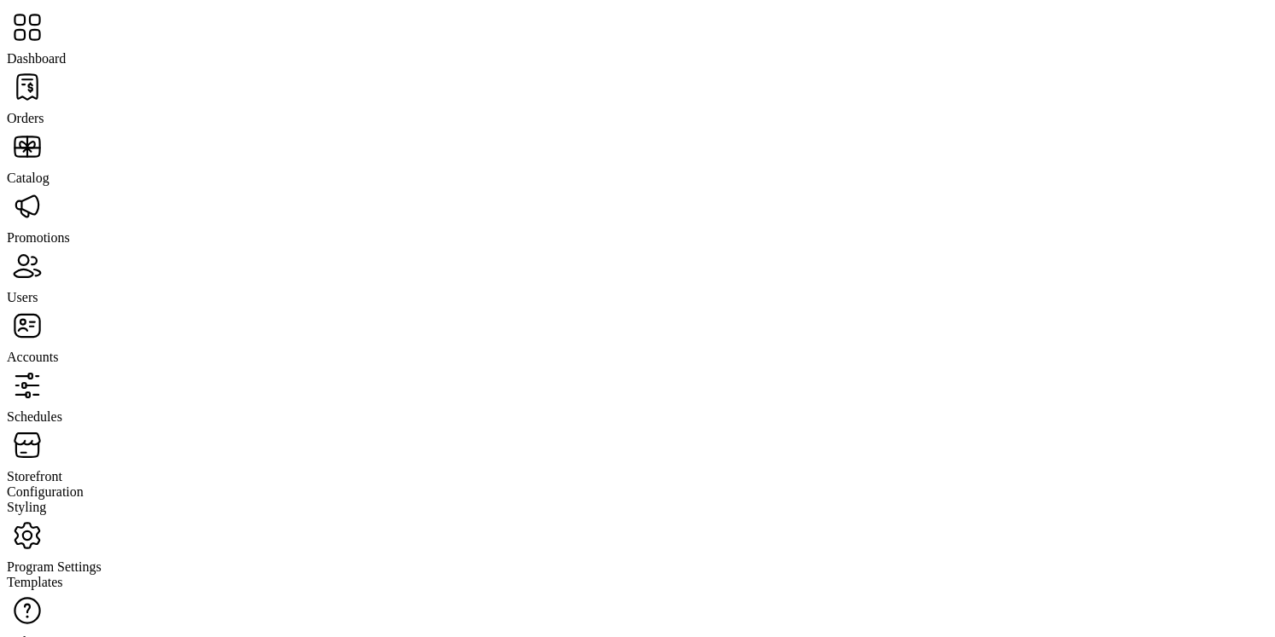
click at [44, 111] on span "Orders" at bounding box center [26, 118] width 38 height 15
click at [66, 51] on span "Dashboard" at bounding box center [36, 58] width 59 height 15
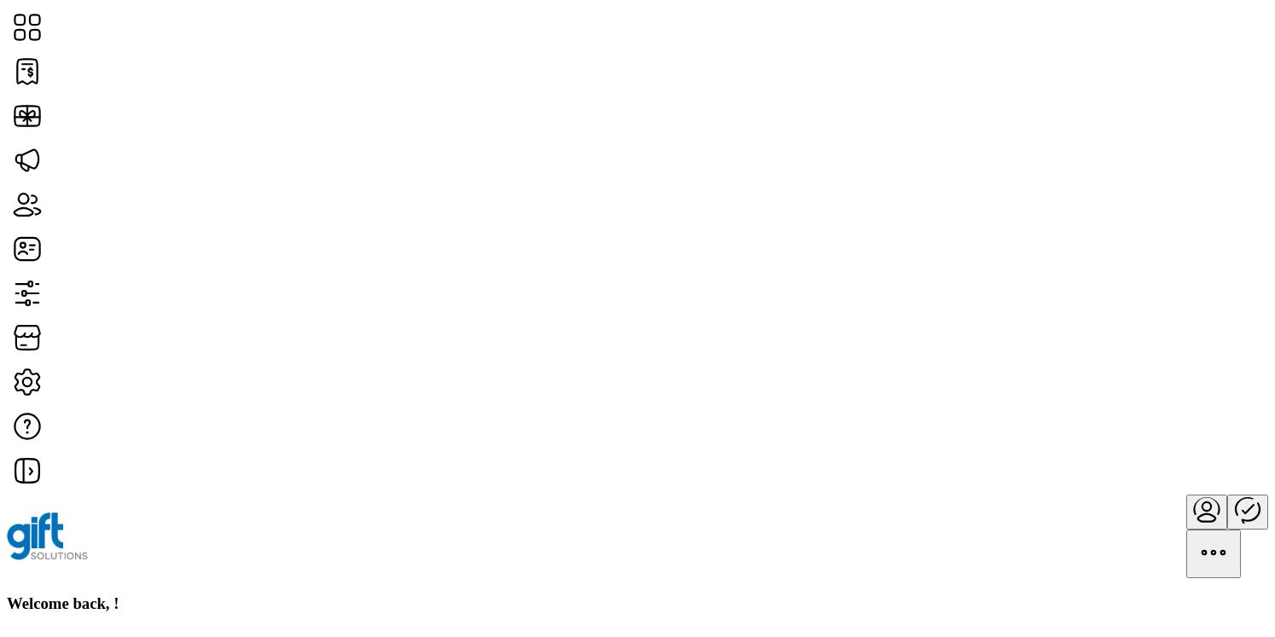
click at [297, 595] on h3 "Welcome back, !" at bounding box center [637, 604] width 1261 height 19
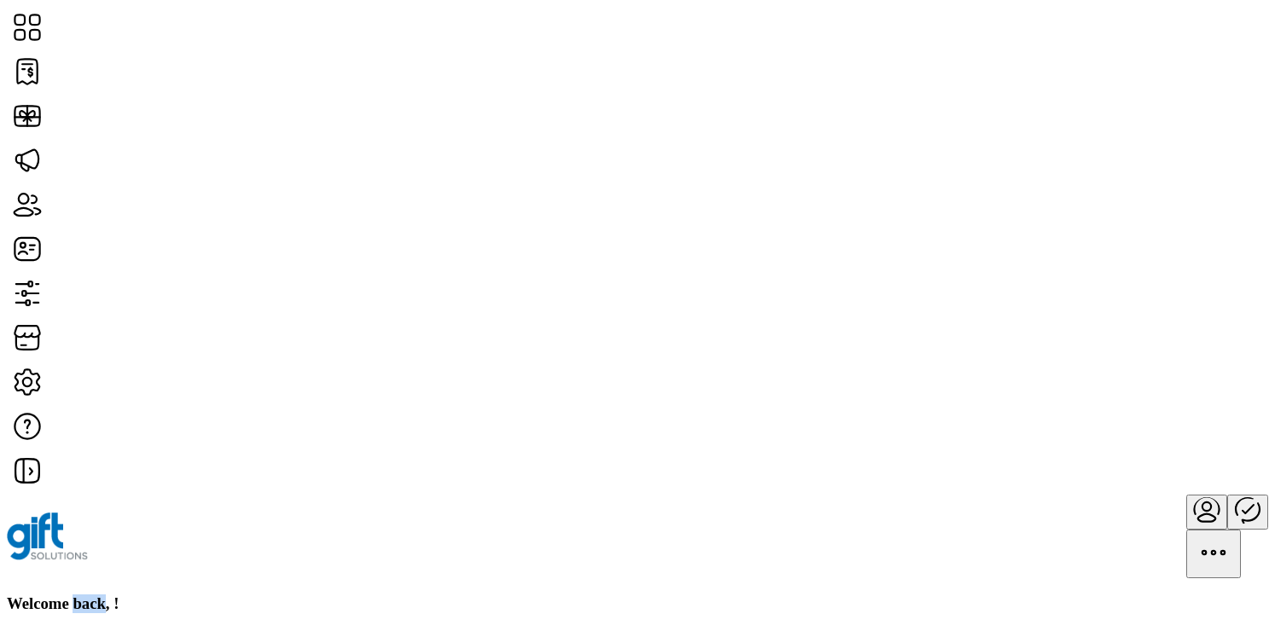
click at [297, 595] on h3 "Welcome back, !" at bounding box center [637, 604] width 1261 height 19
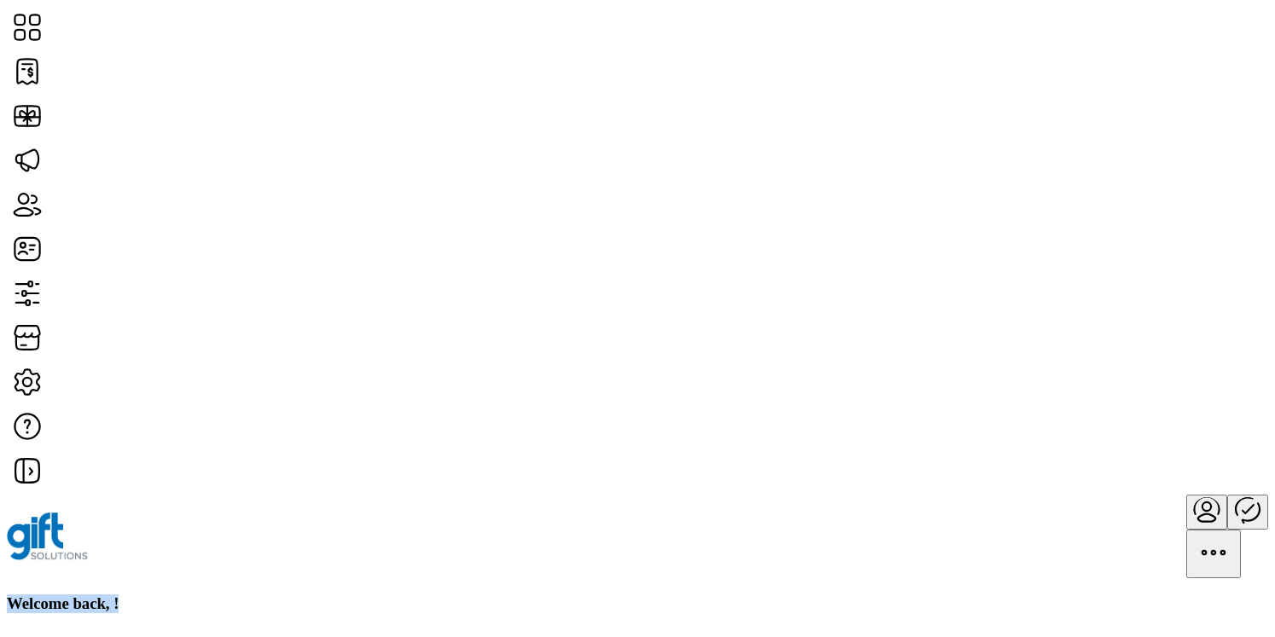
click at [297, 595] on h3 "Welcome back, !" at bounding box center [637, 604] width 1261 height 19
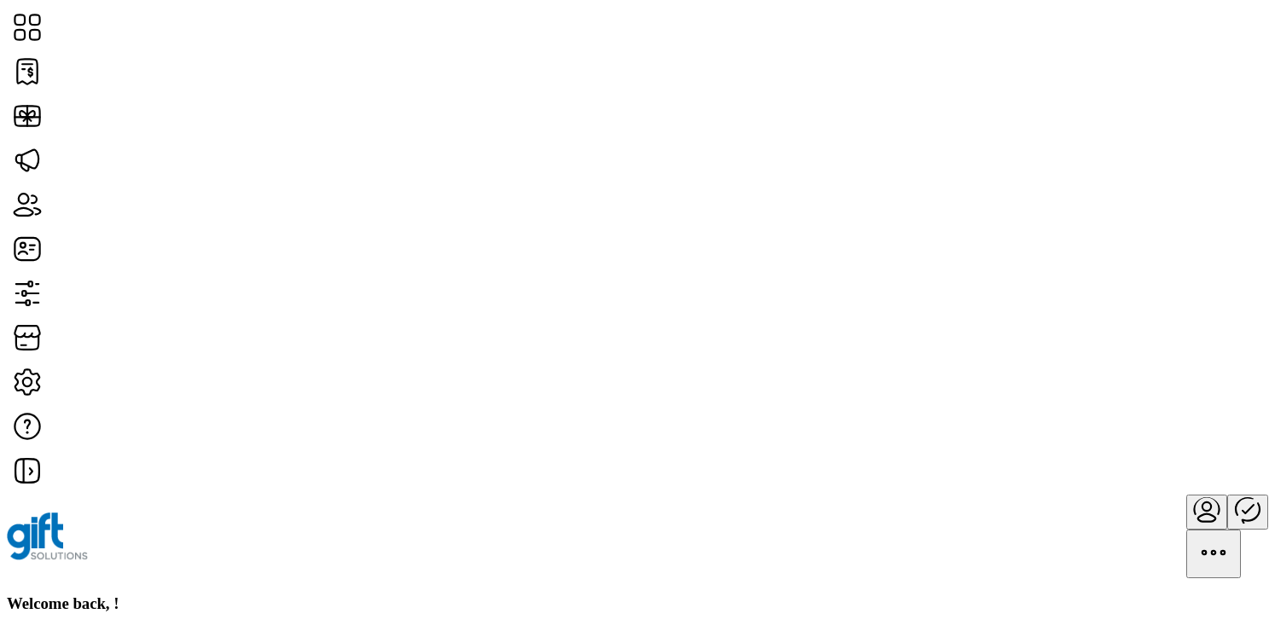
click at [283, 595] on h3 "Welcome back, !" at bounding box center [637, 604] width 1261 height 19
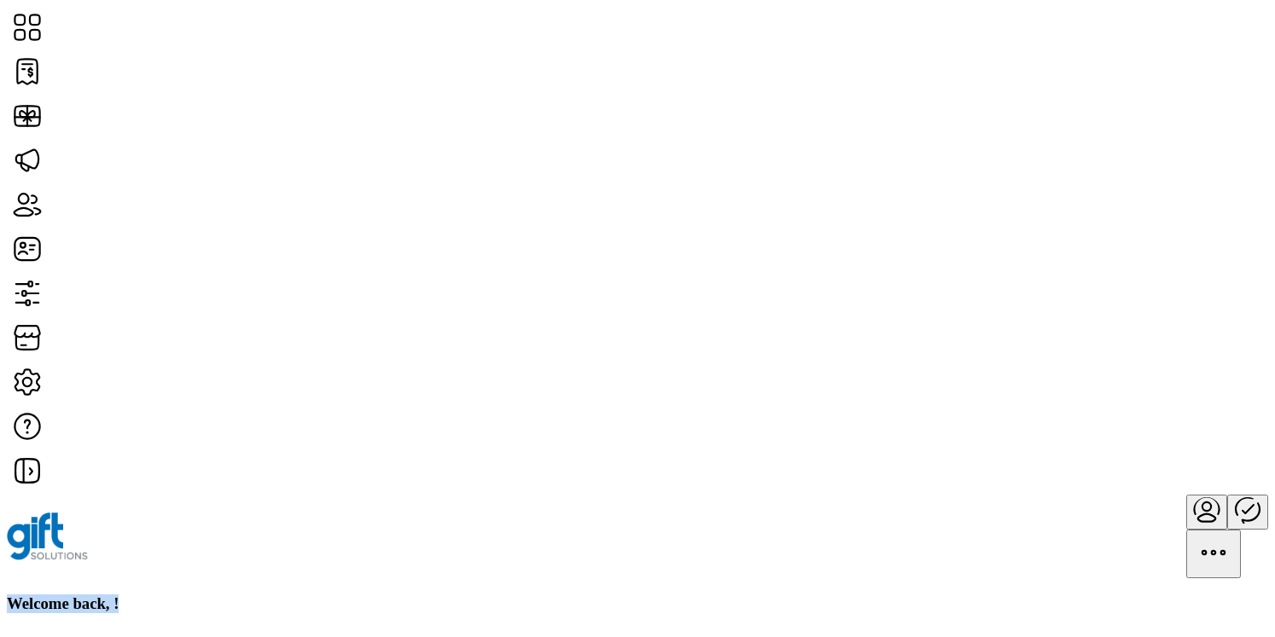
click at [283, 595] on h3 "Welcome back, !" at bounding box center [637, 604] width 1261 height 19
click at [278, 595] on h3 "Welcome back, !" at bounding box center [637, 604] width 1261 height 19
click at [224, 595] on h3 "Welcome back, !" at bounding box center [637, 604] width 1261 height 19
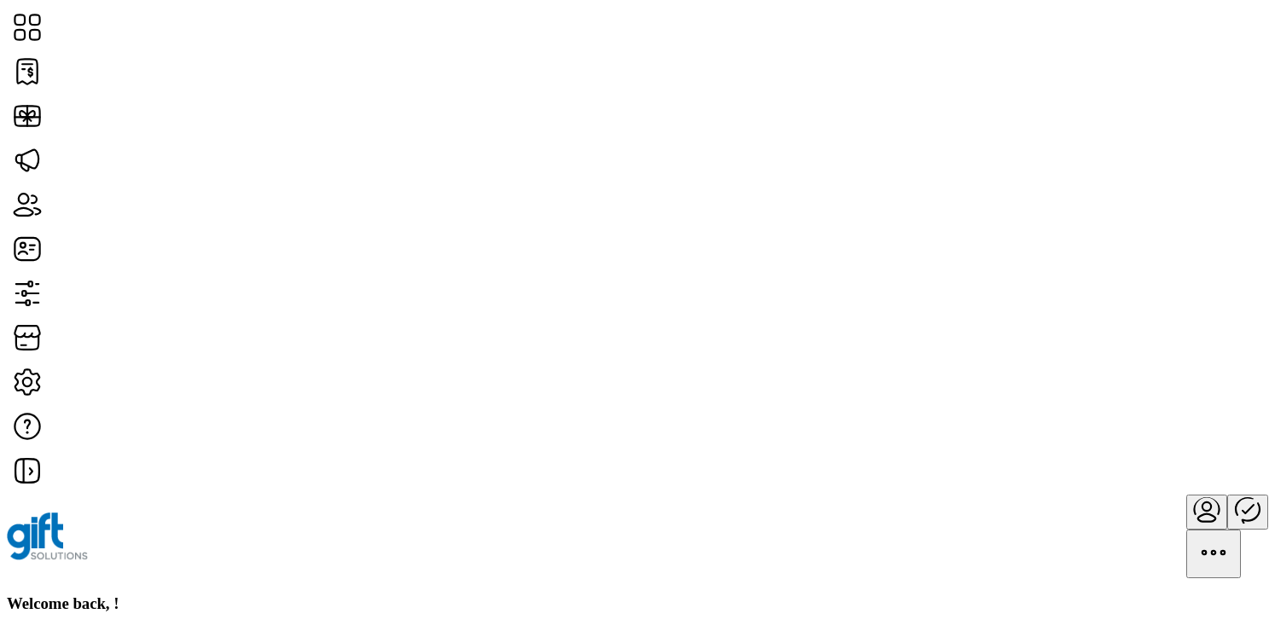
click at [859, 595] on div "Welcome back, !" at bounding box center [637, 604] width 1261 height 19
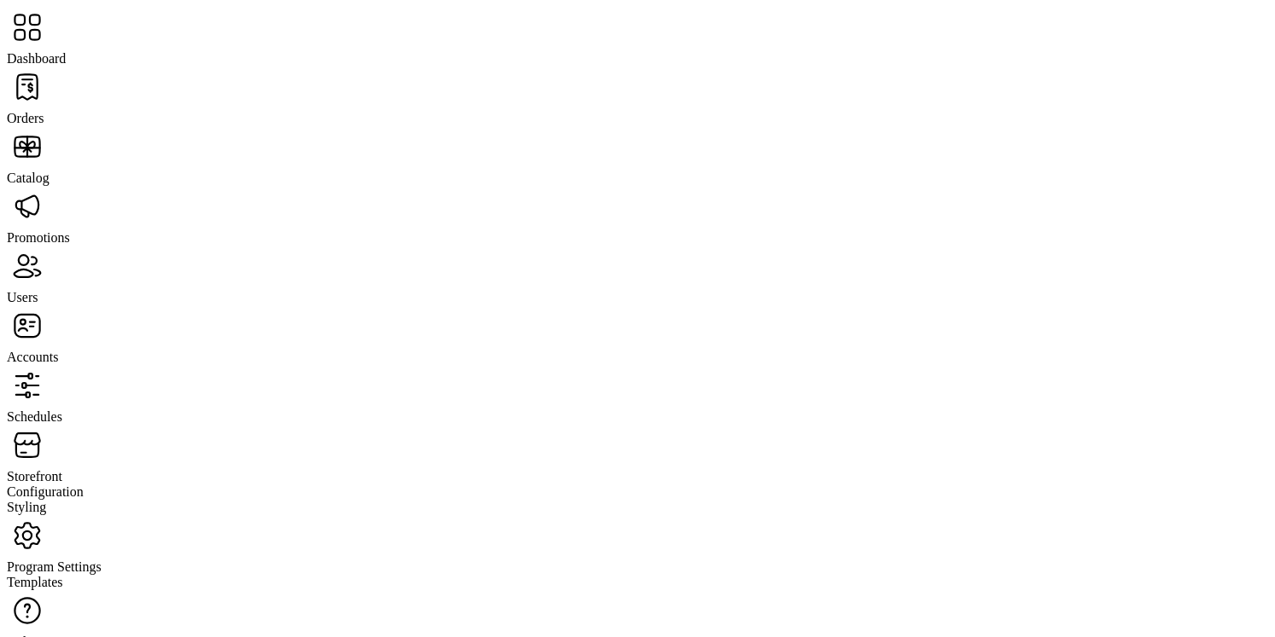
click at [44, 111] on span "Orders" at bounding box center [26, 118] width 38 height 15
click at [66, 51] on span "Dashboard" at bounding box center [36, 58] width 59 height 15
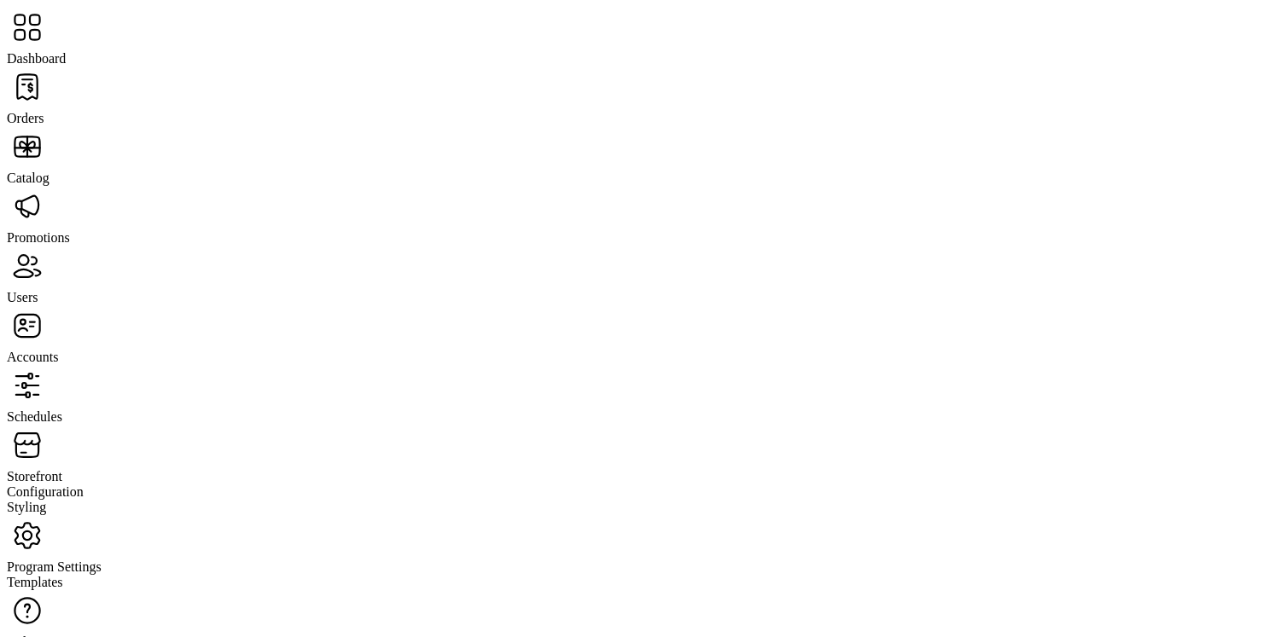
click at [66, 51] on span "Dashboard" at bounding box center [36, 58] width 59 height 15
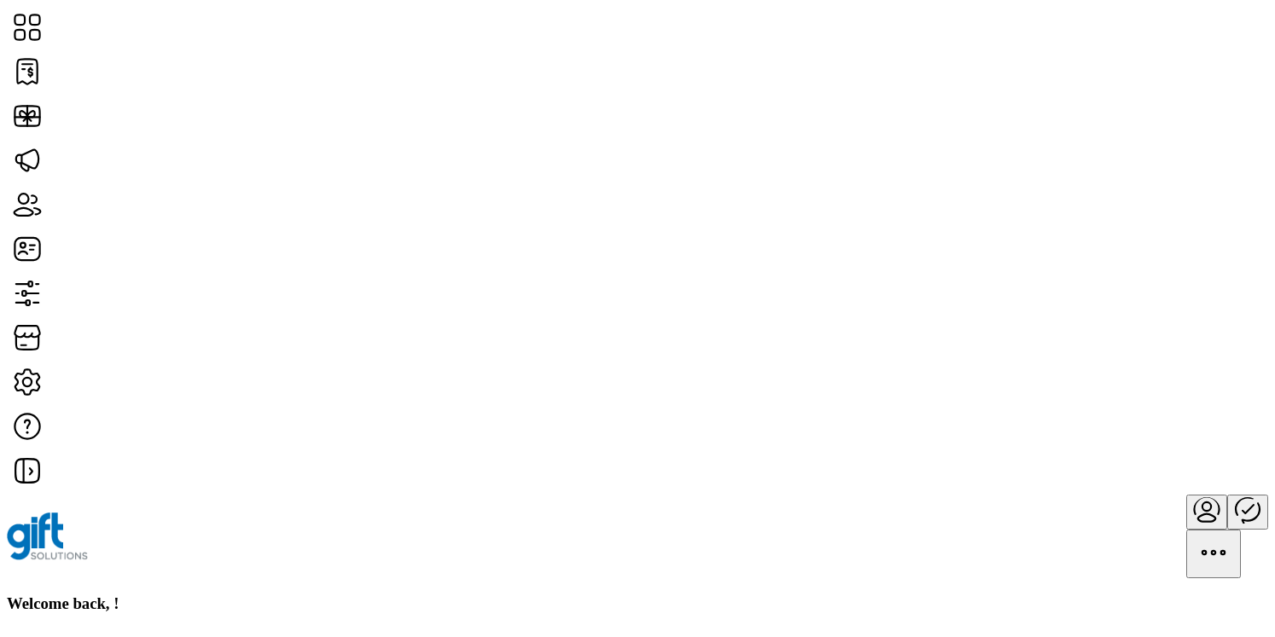
click at [571, 595] on div "Welcome back, !" at bounding box center [637, 604] width 1261 height 19
click at [1002, 181] on span "Merchant" at bounding box center [976, 174] width 52 height 14
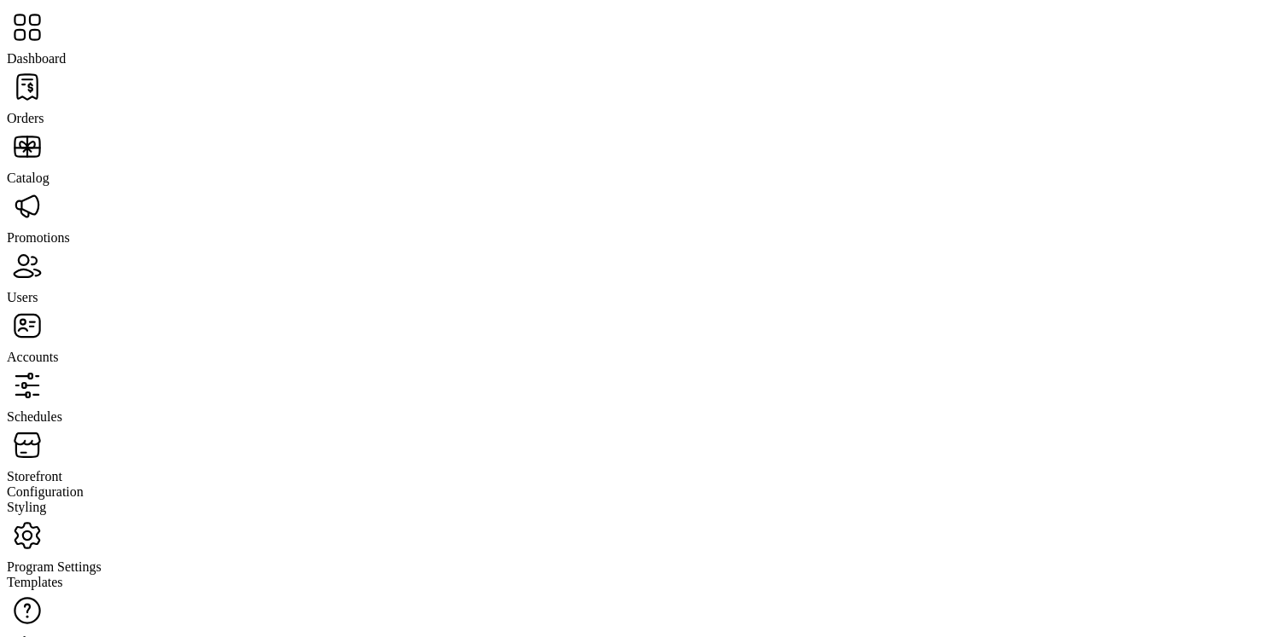
click at [66, 51] on span "Dashboard" at bounding box center [36, 58] width 59 height 15
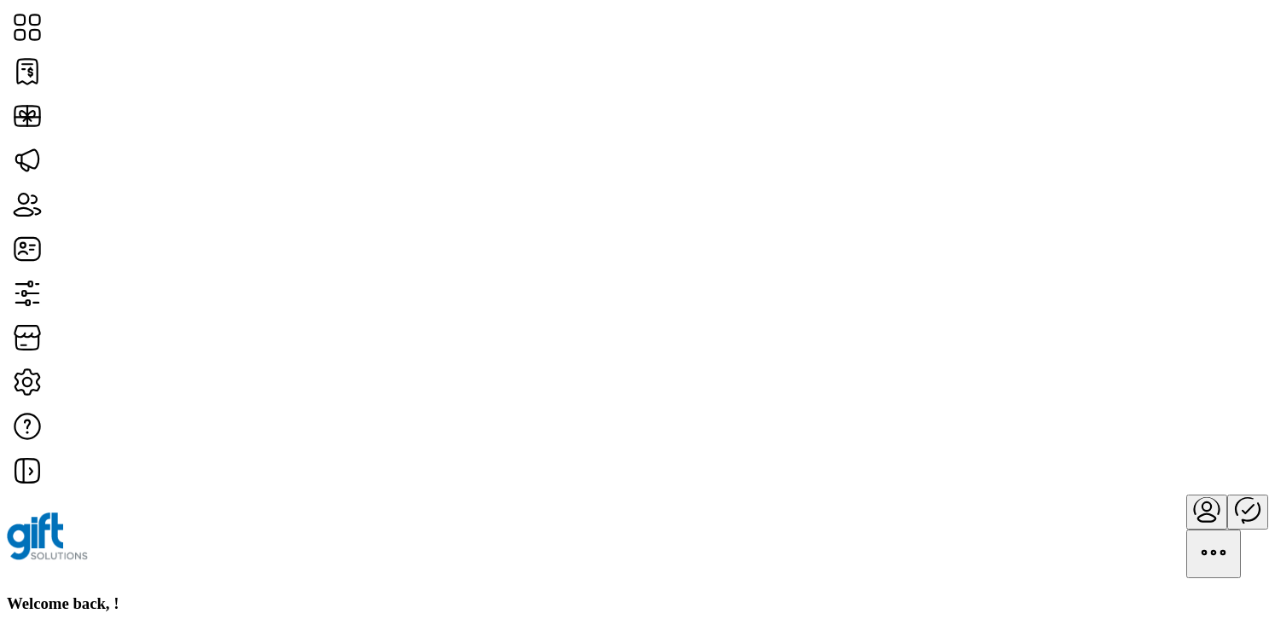
click at [308, 595] on h3 "Welcome back, !" at bounding box center [637, 604] width 1261 height 19
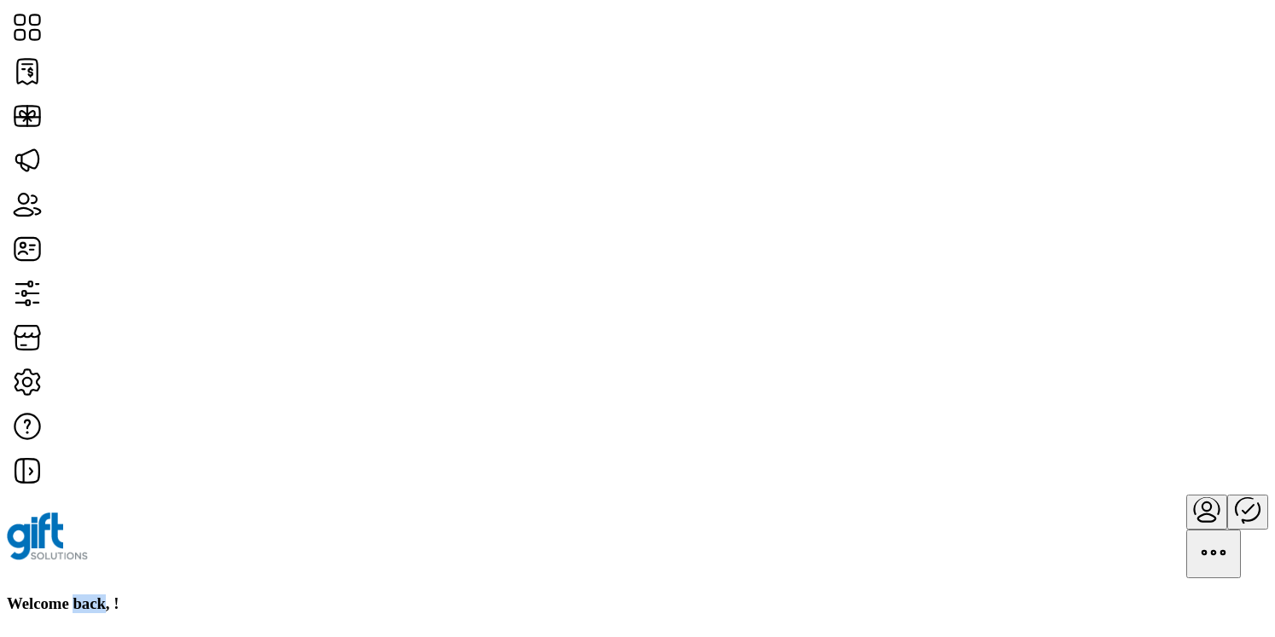
click at [308, 595] on h3 "Welcome back, !" at bounding box center [637, 604] width 1261 height 19
click at [531, 595] on div "Welcome back, !" at bounding box center [637, 604] width 1261 height 19
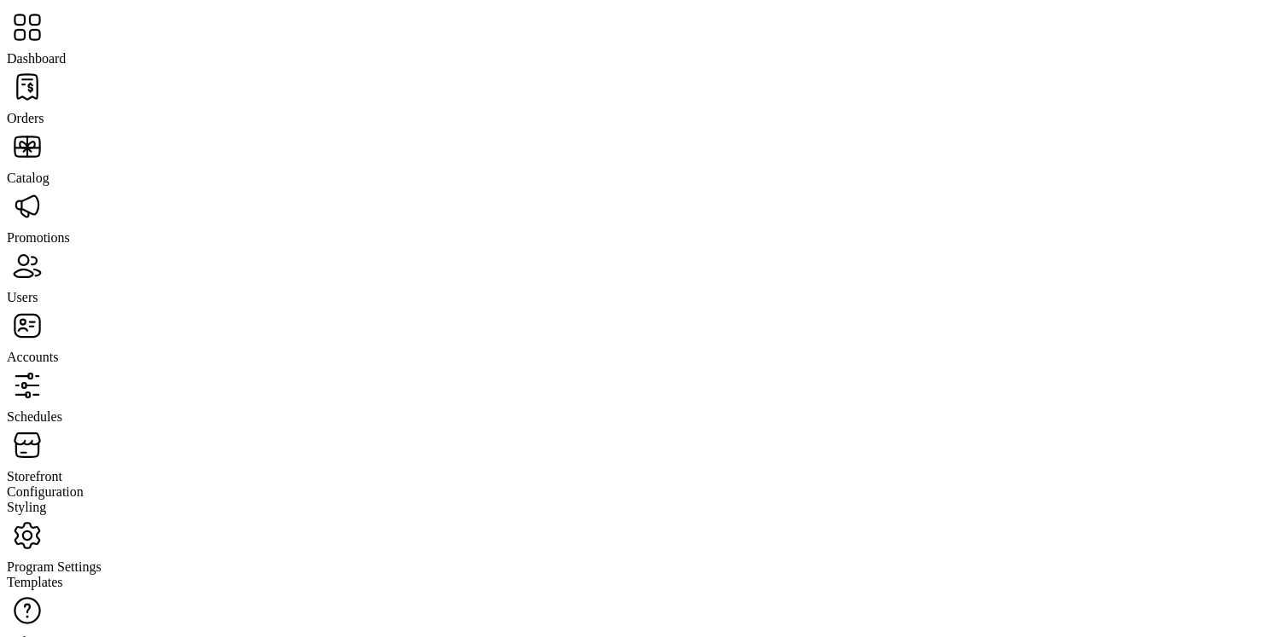
click at [66, 51] on span "Dashboard" at bounding box center [36, 58] width 59 height 15
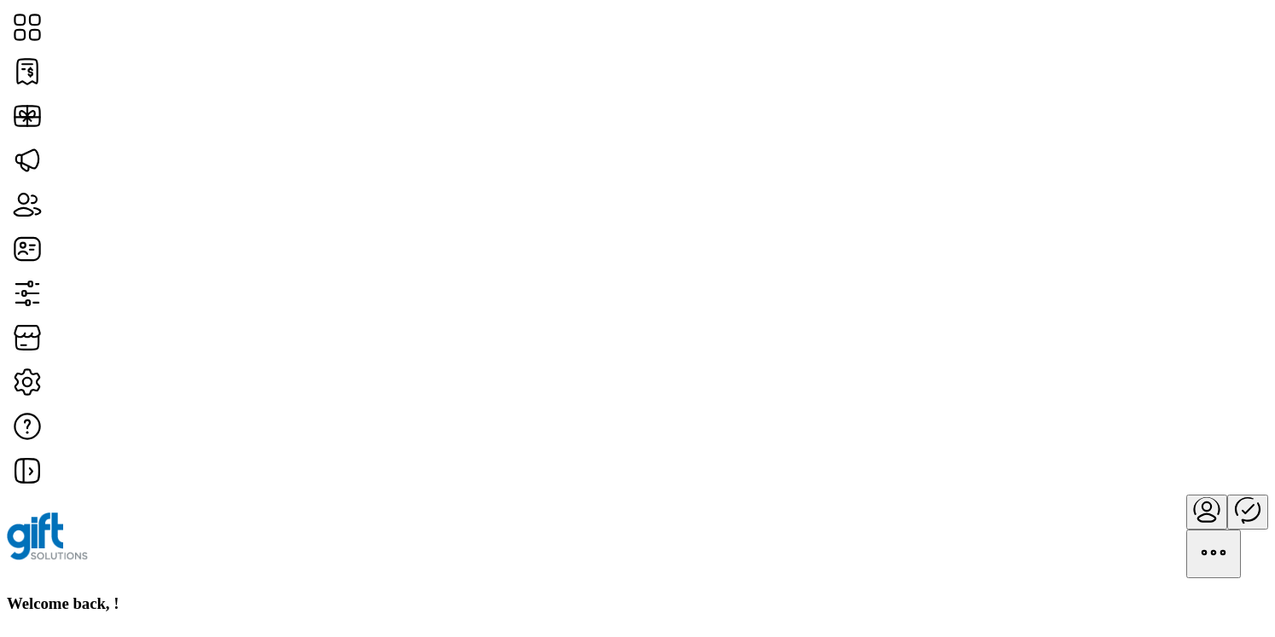
click at [551, 595] on div "Welcome back, !" at bounding box center [637, 604] width 1261 height 19
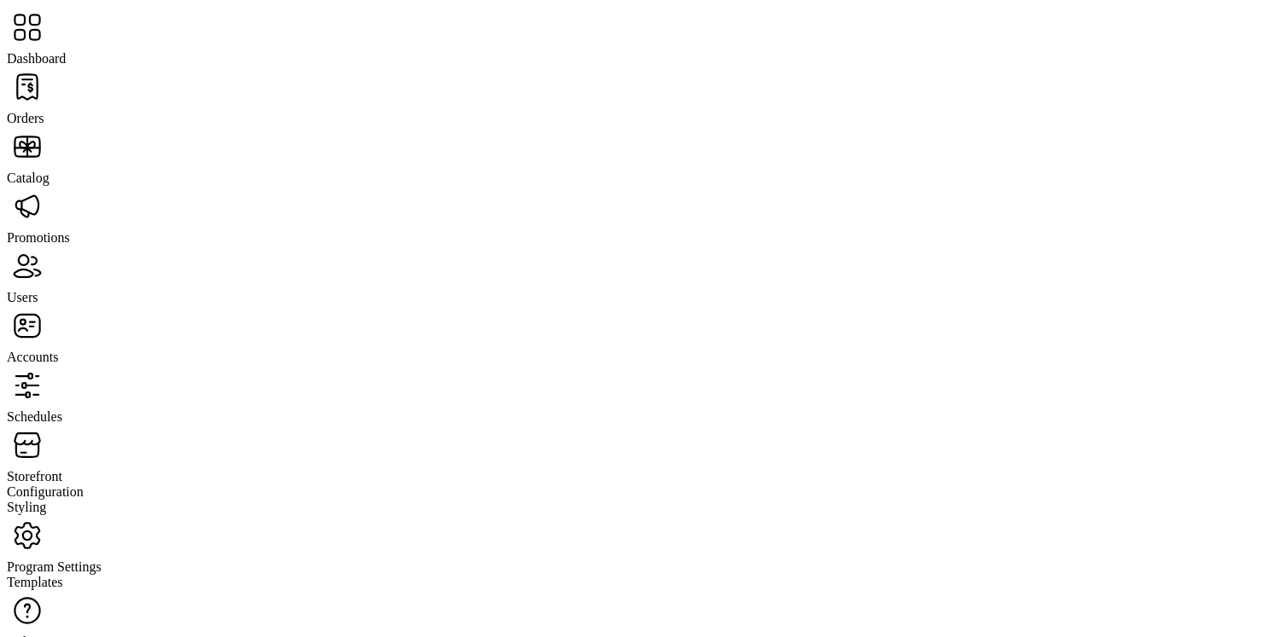
click at [44, 111] on span "Orders" at bounding box center [26, 118] width 38 height 15
click at [49, 171] on span "Catalog" at bounding box center [28, 178] width 43 height 15
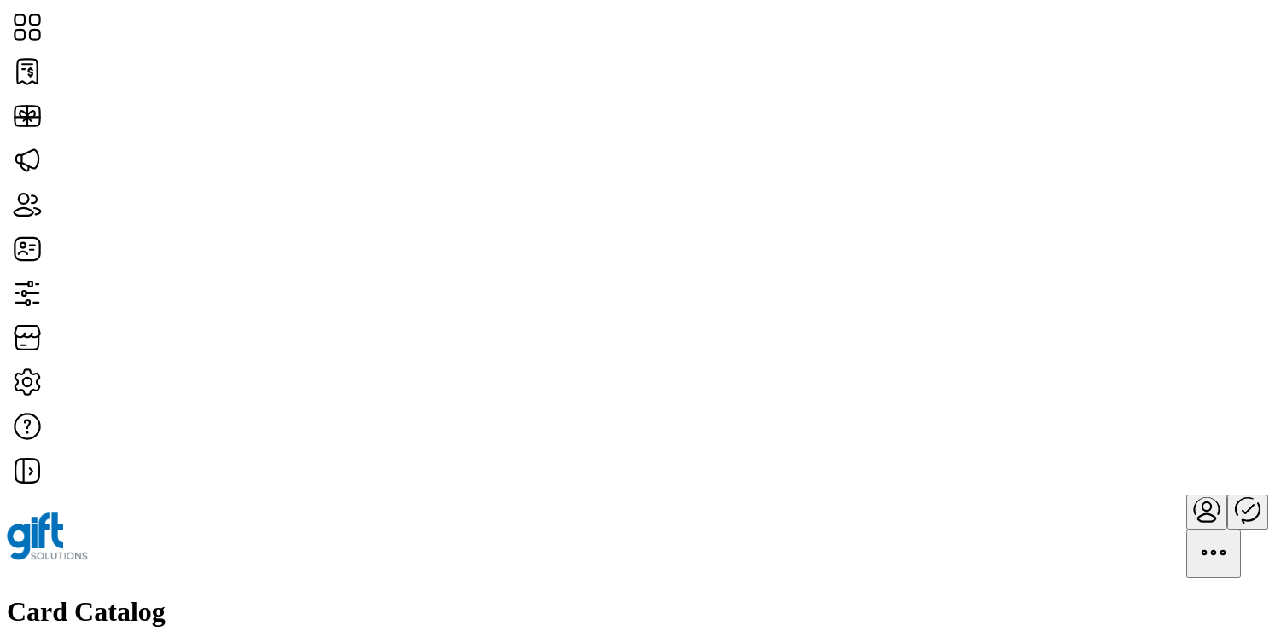
scroll to position [257, 0]
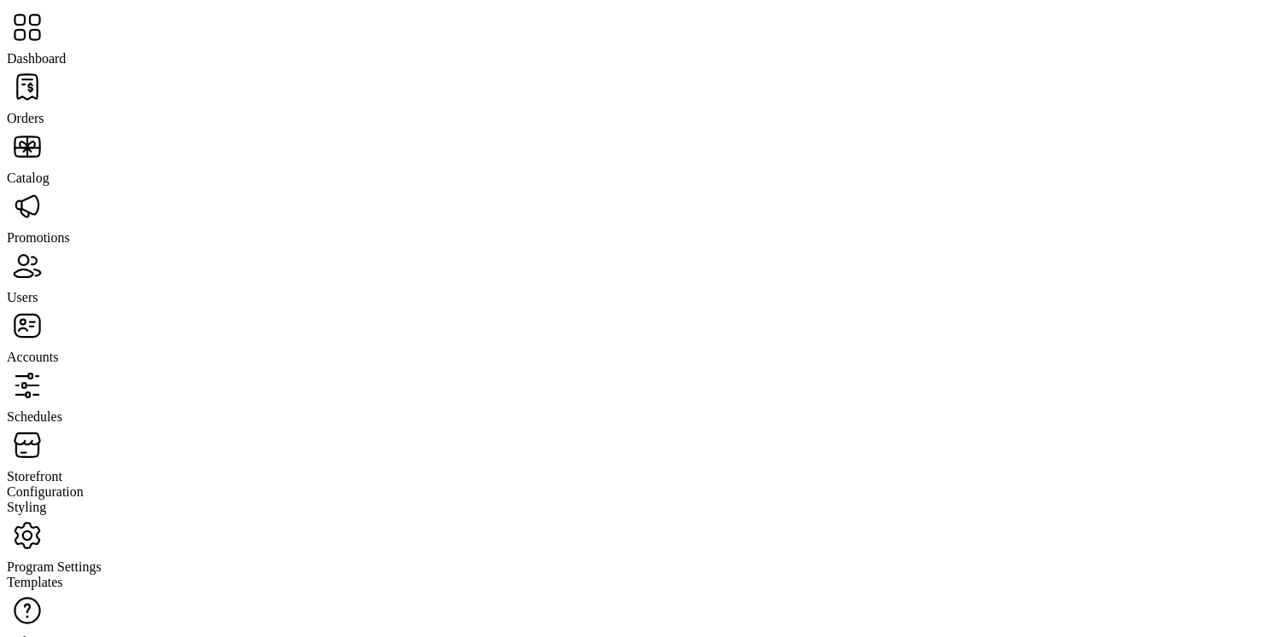
click at [62, 469] on span "Storefront" at bounding box center [34, 476] width 55 height 15
click at [84, 485] on span "Configuration" at bounding box center [45, 492] width 77 height 15
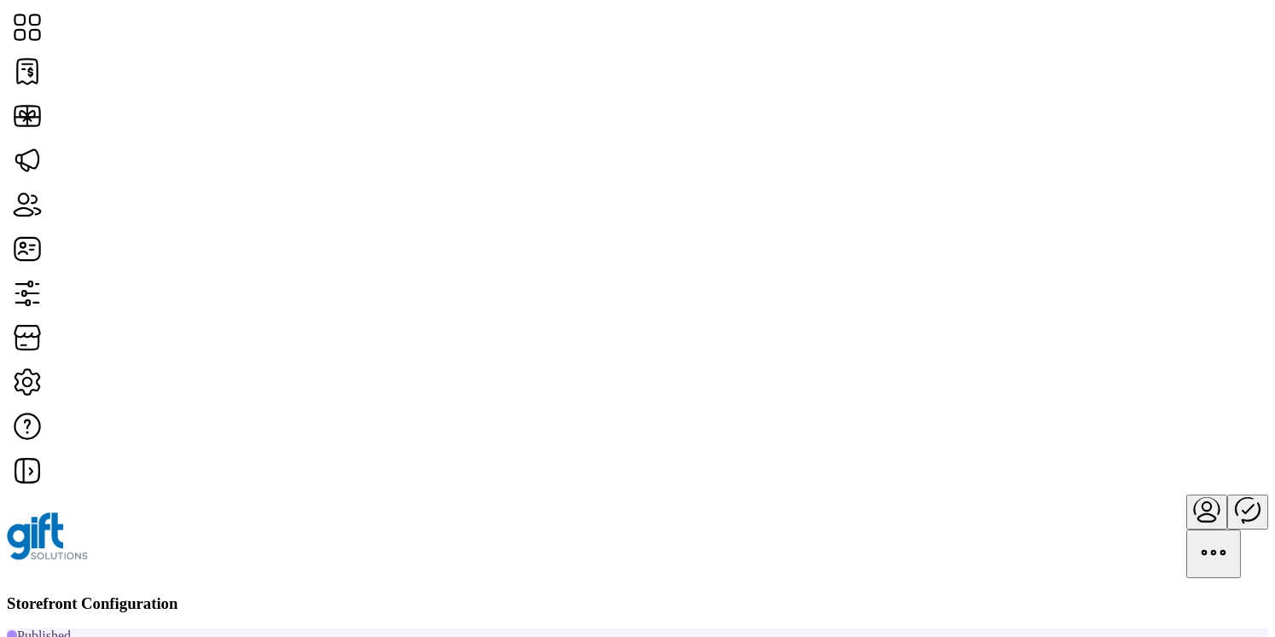
click at [1095, 356] on span "Card Display Settings" at bounding box center [1055, 349] width 119 height 14
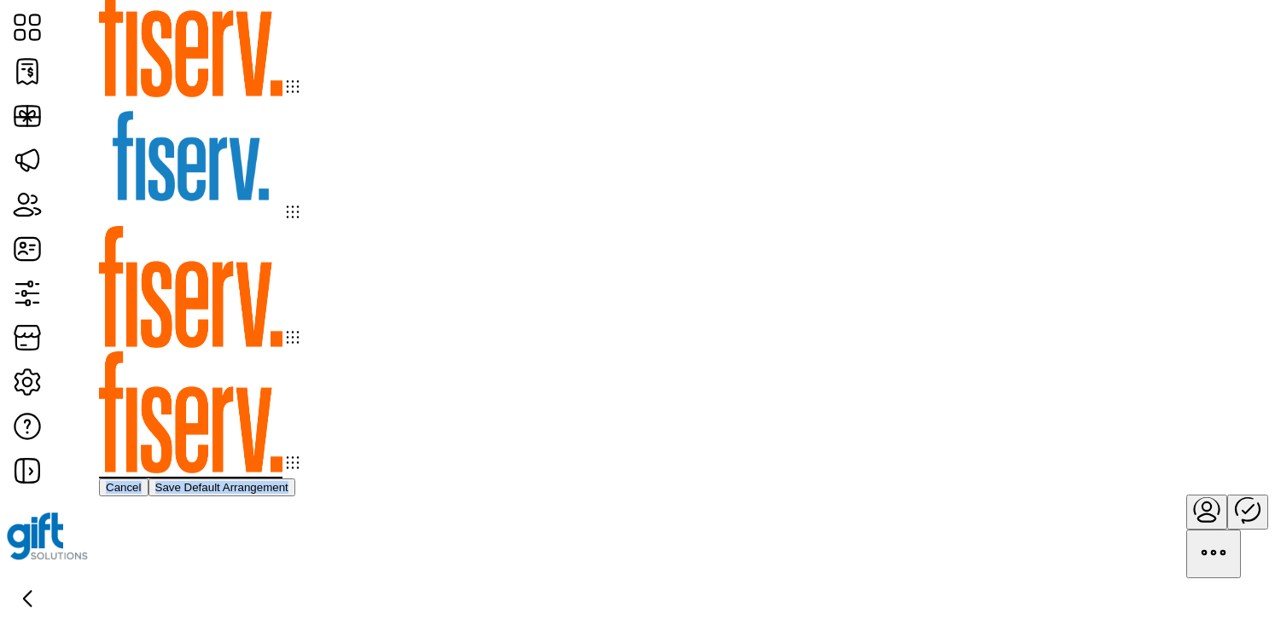
drag, startPoint x: 1108, startPoint y: 113, endPoint x: 926, endPoint y: 144, distance: 185.3
click at [928, 145] on div at bounding box center [637, 288] width 1077 height 627
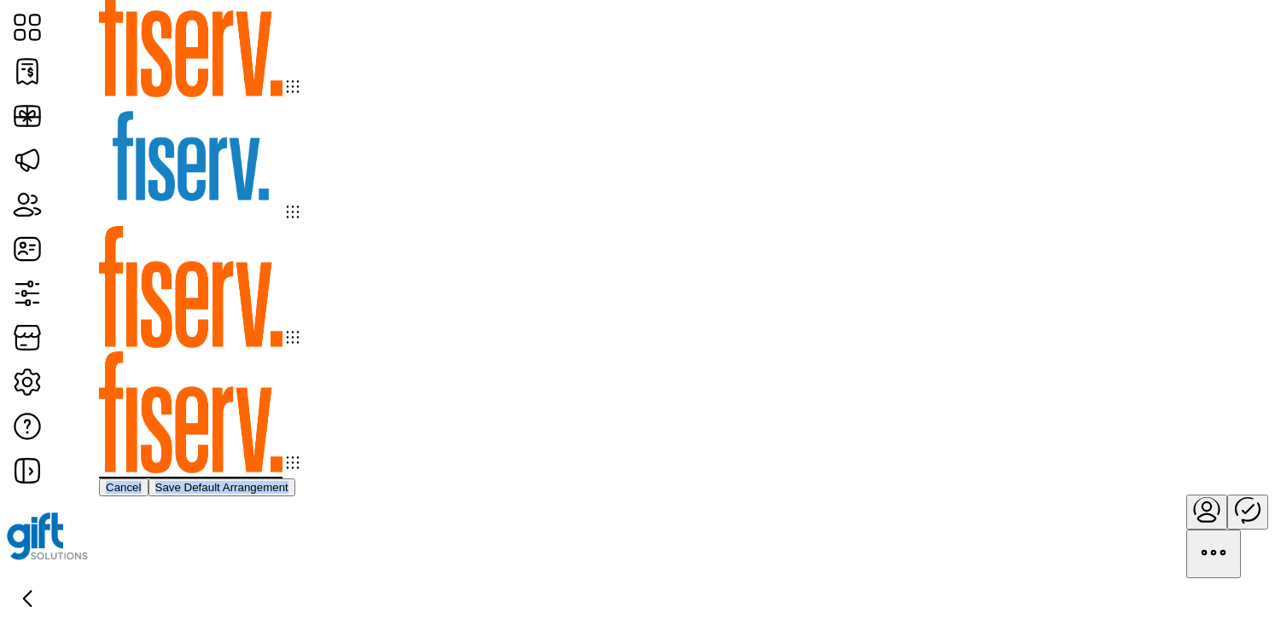
drag, startPoint x: 480, startPoint y: 125, endPoint x: 872, endPoint y: 127, distance: 391.6
click at [872, 127] on div at bounding box center [637, 288] width 1077 height 627
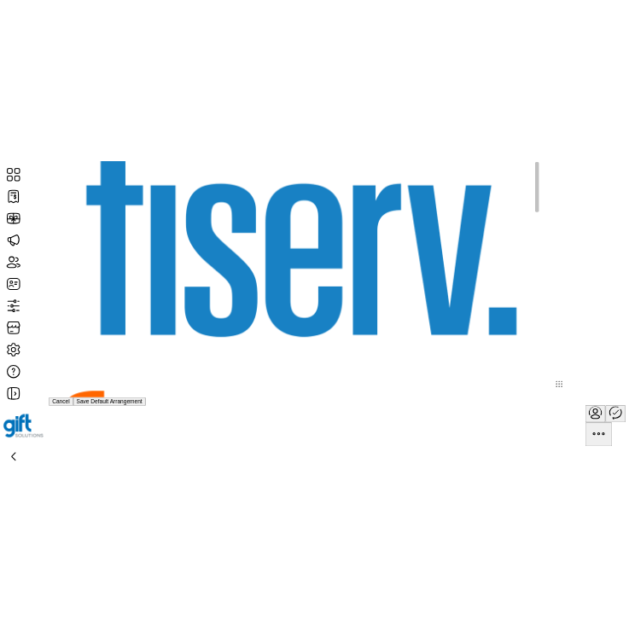
scroll to position [791, 0]
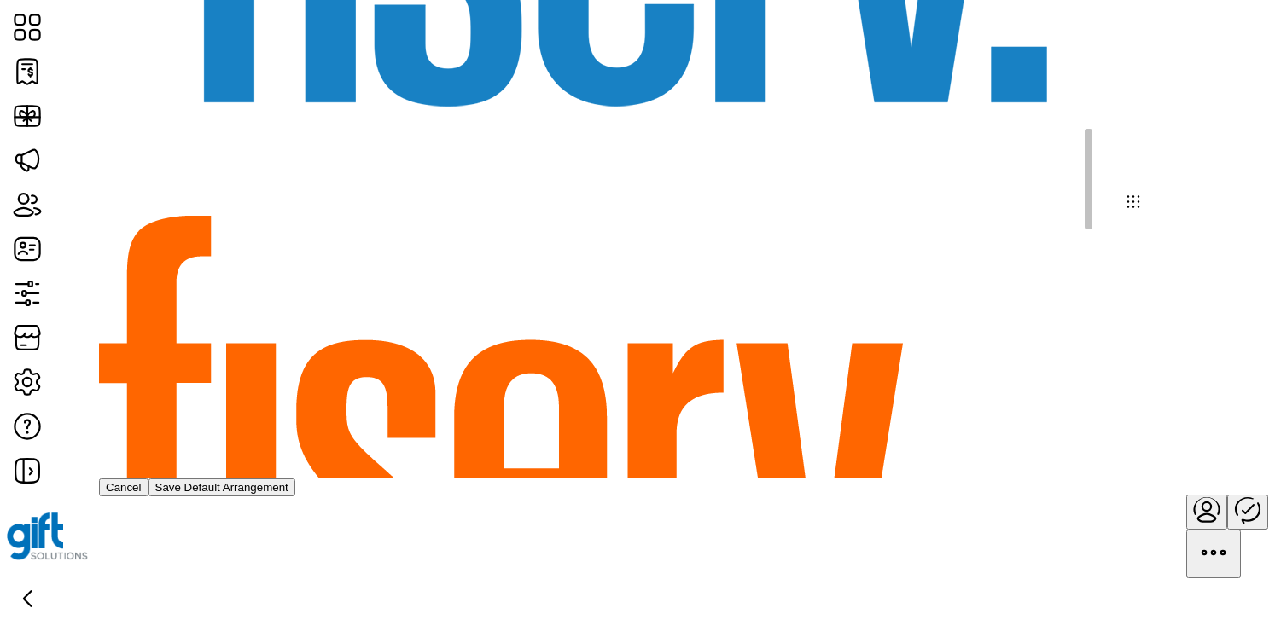
drag, startPoint x: 1060, startPoint y: 381, endPoint x: 1031, endPoint y: 224, distance: 159.6
click at [1031, 224] on div at bounding box center [637, 609] width 1077 height 2850
click at [973, 624] on icon at bounding box center [962, 634] width 20 height 21
drag, startPoint x: 1058, startPoint y: 382, endPoint x: 1029, endPoint y: 192, distance: 192.4
click at [1029, 192] on div at bounding box center [637, 609] width 1077 height 2850
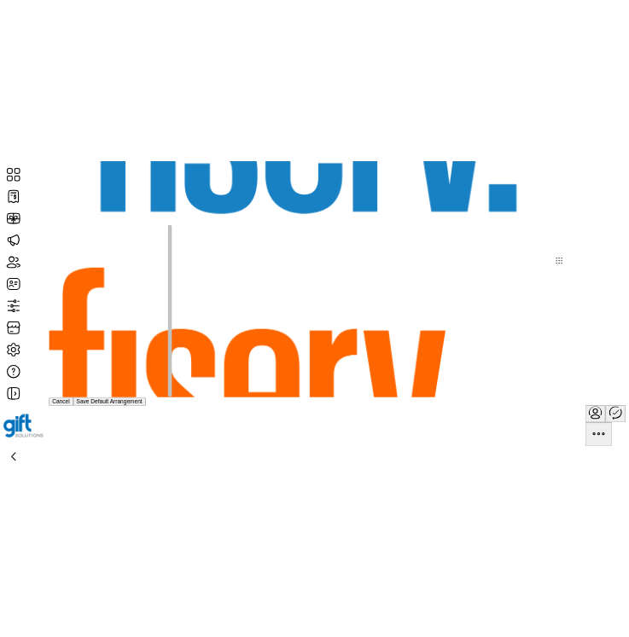
scroll to position [231, 0]
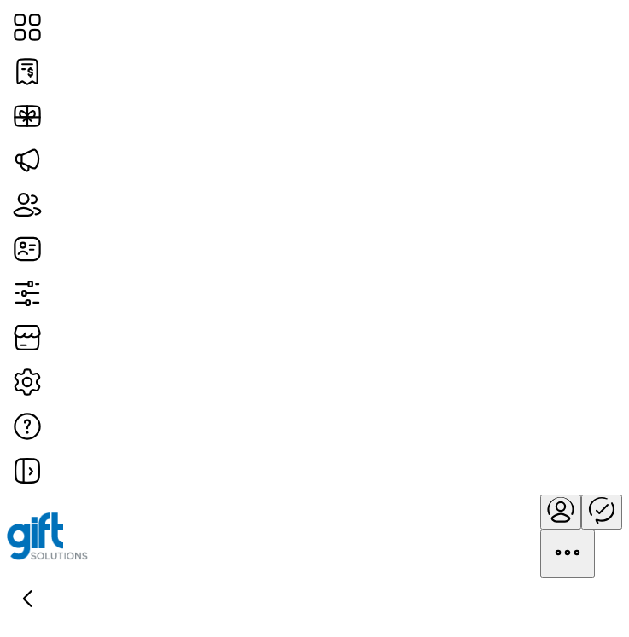
click at [549, 130] on div "Storefront Card Arrangement Drag and drop cards to customize arrangement. The n…" at bounding box center [314, 318] width 629 height 637
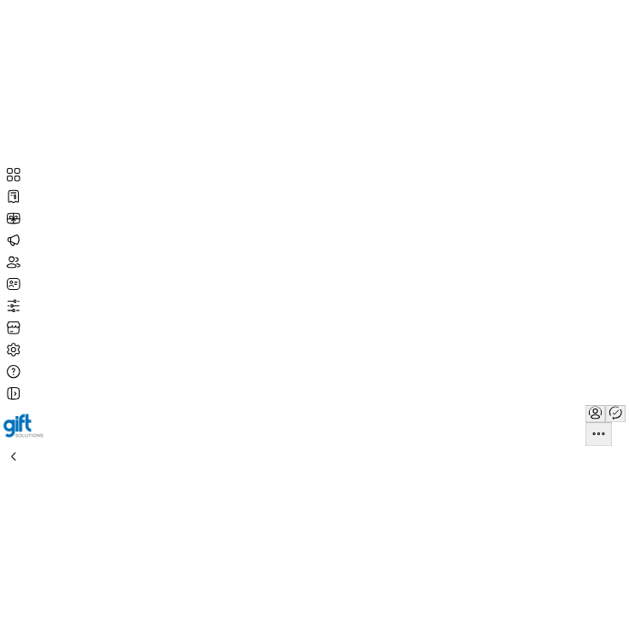
scroll to position [311, 0]
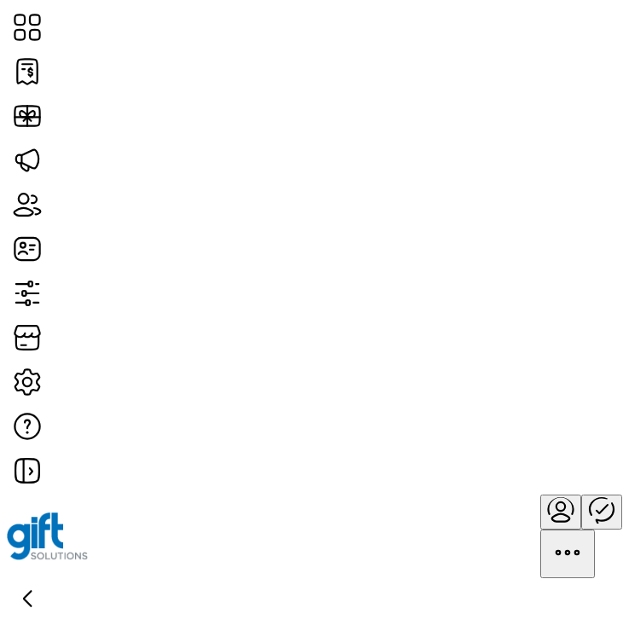
click at [564, 148] on div "Storefront Card Arrangement Drag and drop cards to customize arrangement. The n…" at bounding box center [314, 318] width 629 height 637
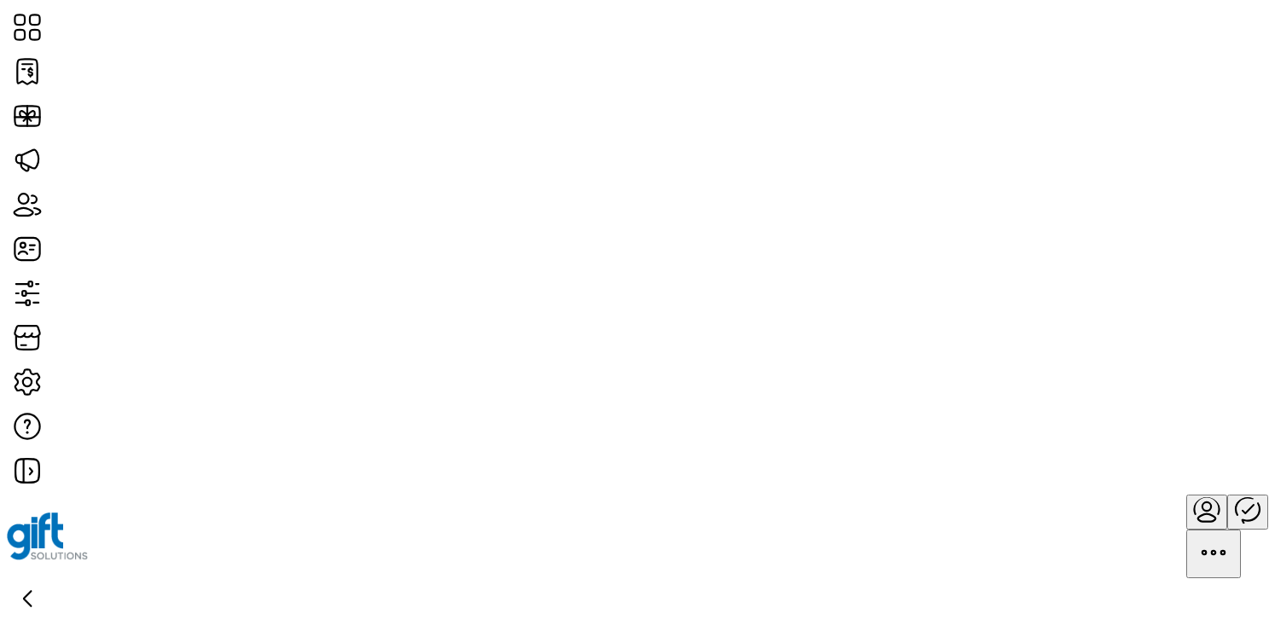
click at [628, 110] on div "Storefront Card Arrangement Drag and drop cards to customize arrangement. The n…" at bounding box center [637, 318] width 1275 height 637
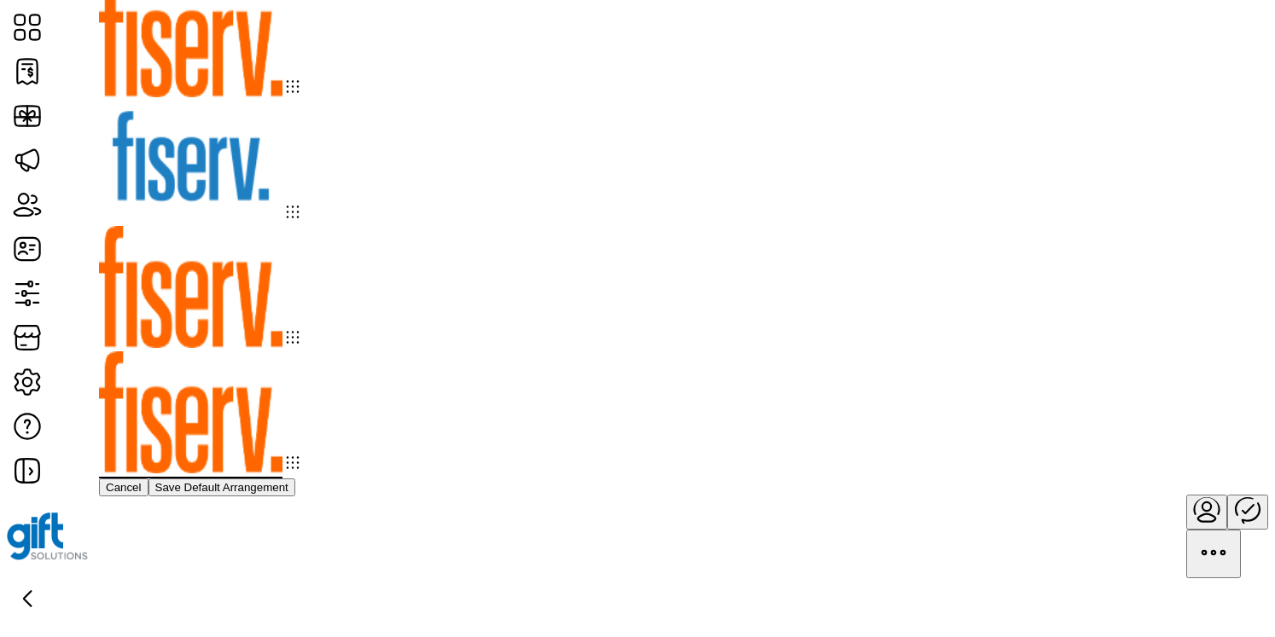
drag, startPoint x: 678, startPoint y: 128, endPoint x: 497, endPoint y: 113, distance: 181.5
click at [497, 113] on div at bounding box center [637, 288] width 1077 height 627
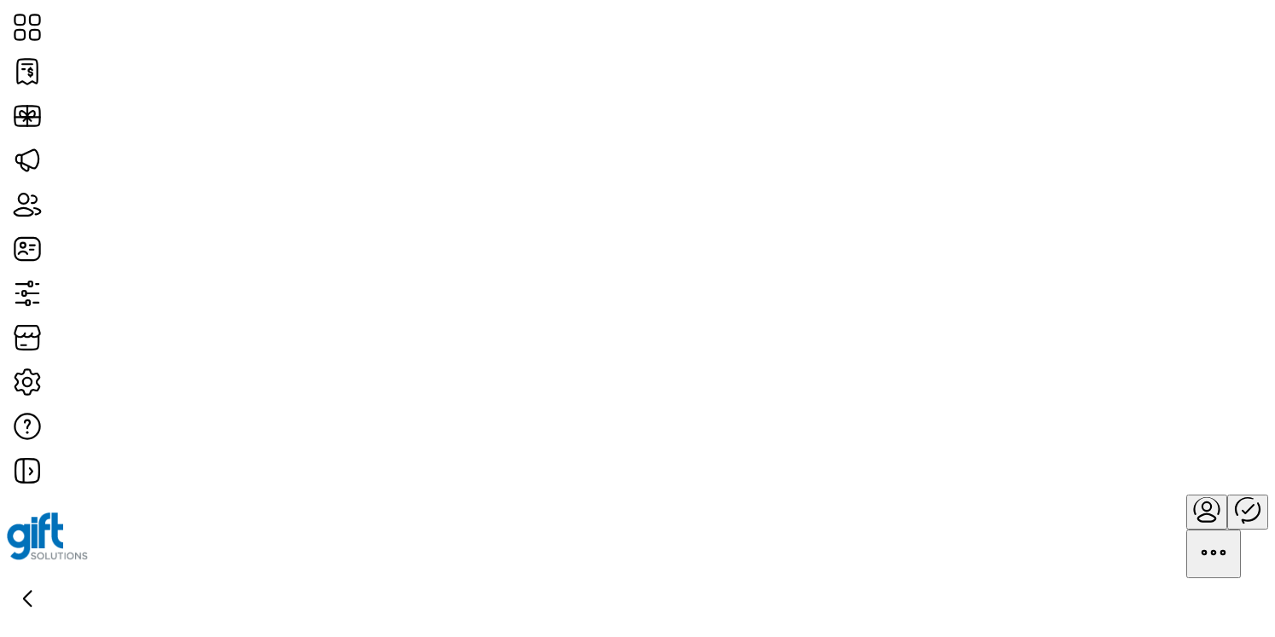
scroll to position [271, 0]
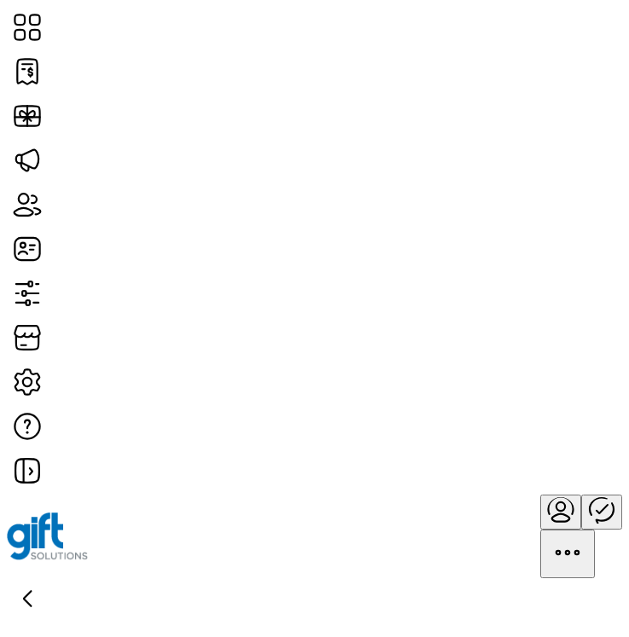
click at [572, 185] on div "Storefront Card Arrangement Drag and drop cards to customize arrangement. The n…" at bounding box center [314, 318] width 629 height 637
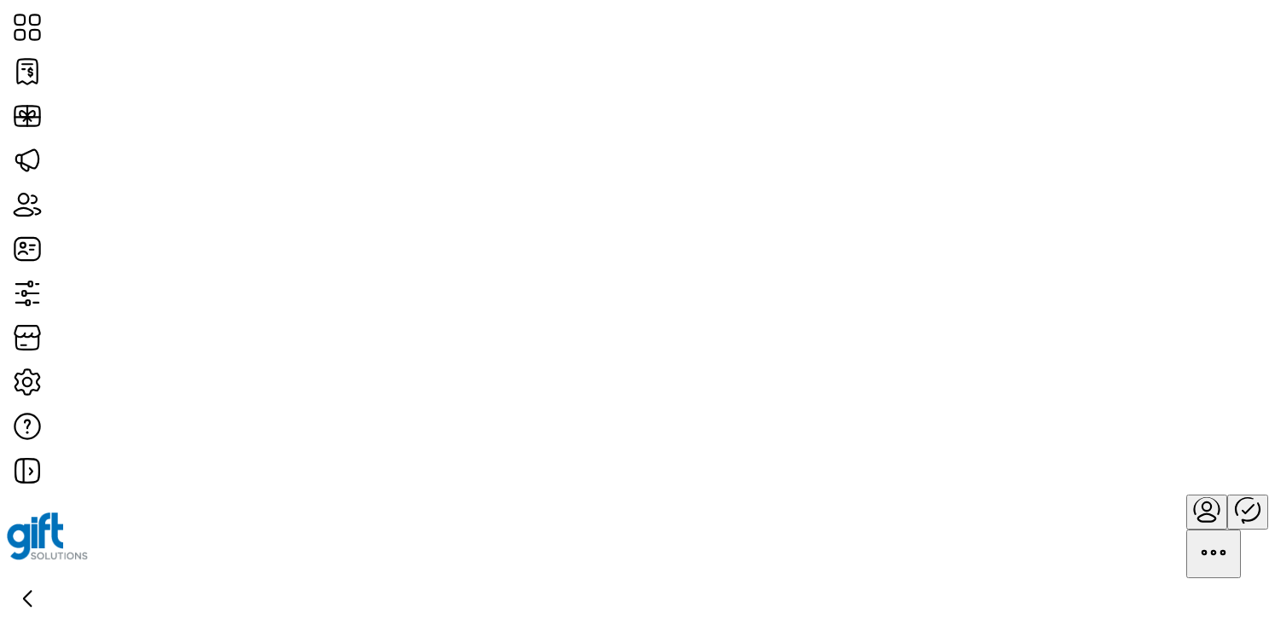
scroll to position [217, 0]
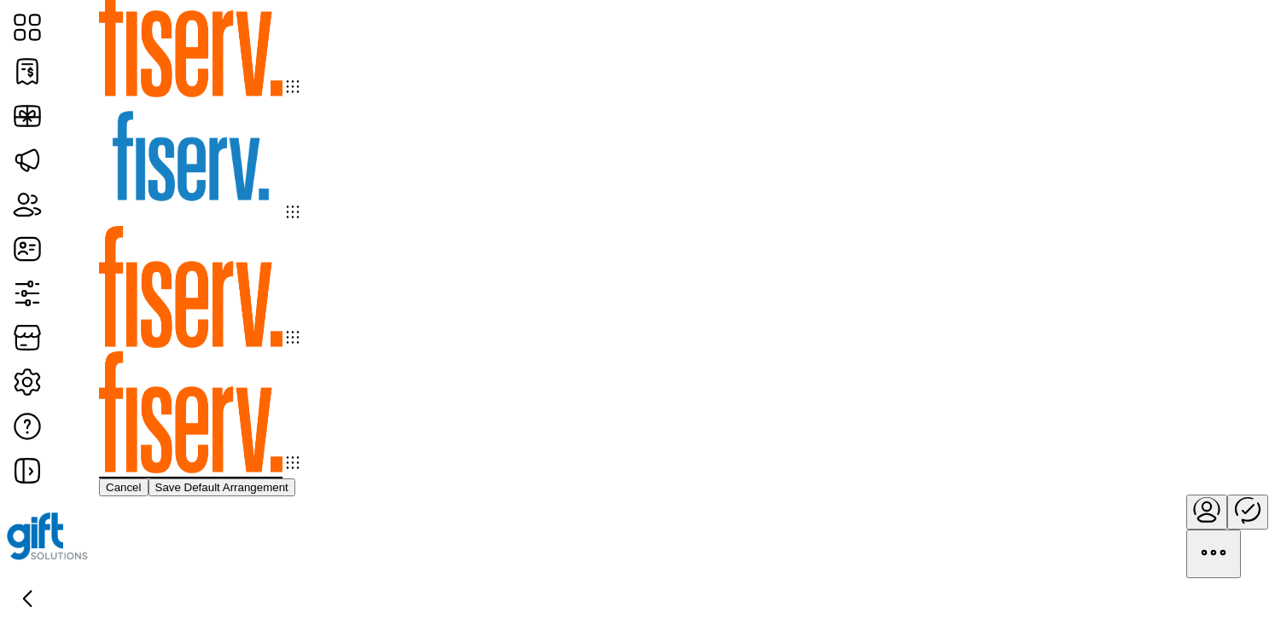
drag, startPoint x: 1004, startPoint y: 124, endPoint x: 906, endPoint y: 13, distance: 148.1
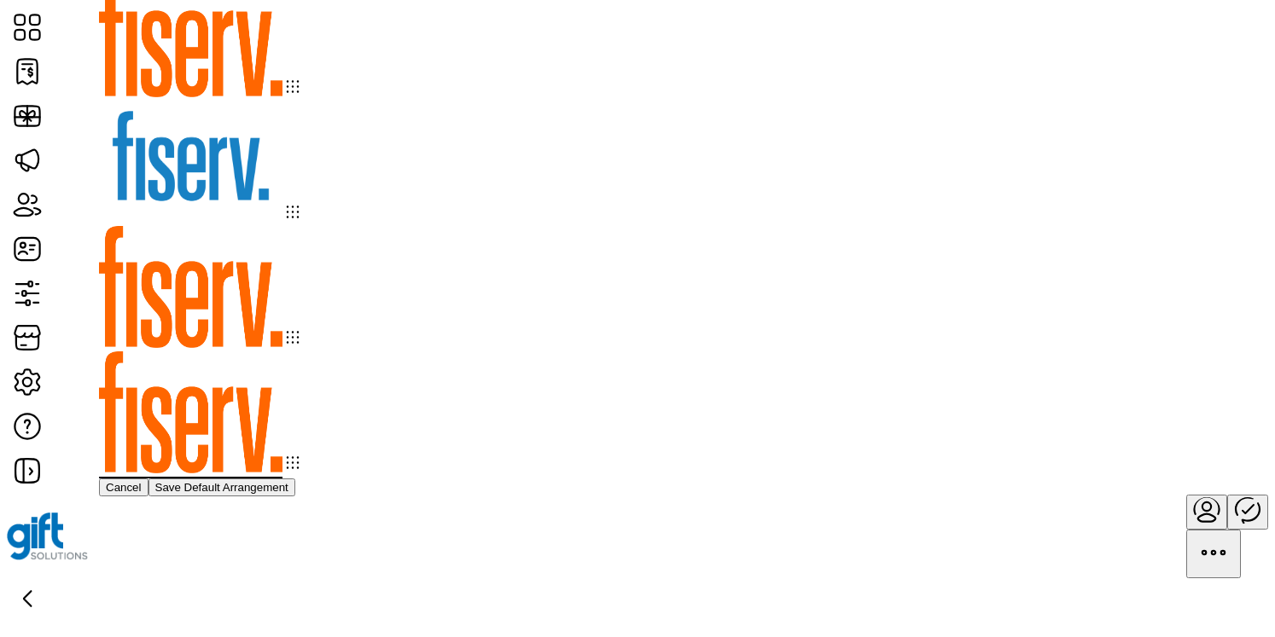
drag, startPoint x: 1034, startPoint y: 162, endPoint x: 566, endPoint y: 28, distance: 487.1
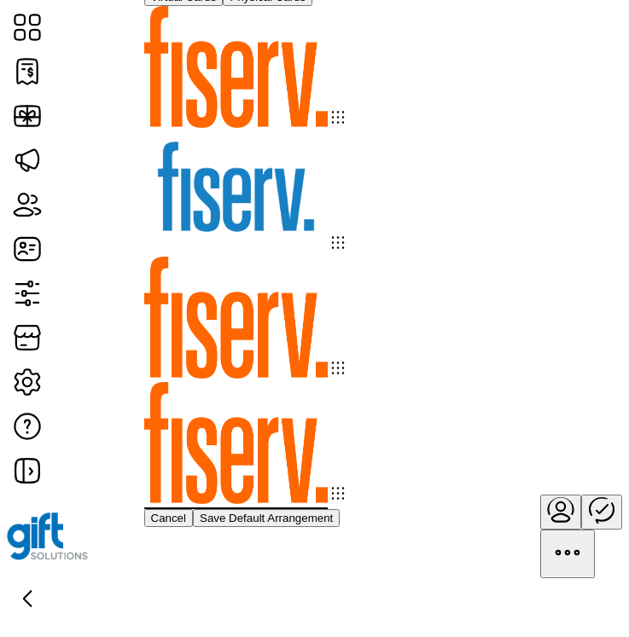
drag, startPoint x: 319, startPoint y: 367, endPoint x: 311, endPoint y: 501, distance: 134.2
